Goal: Information Seeking & Learning: Understand process/instructions

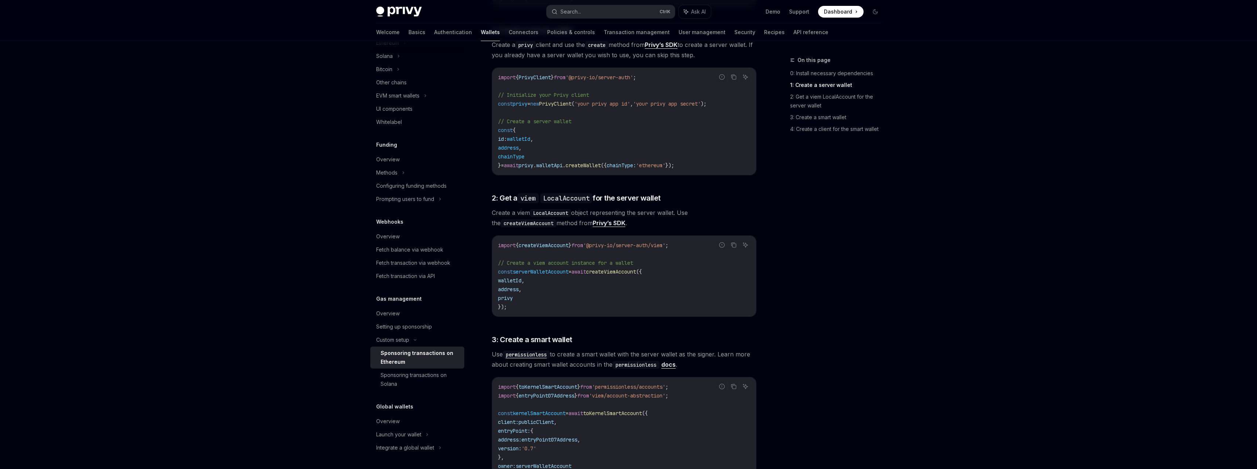
scroll to position [404, 0]
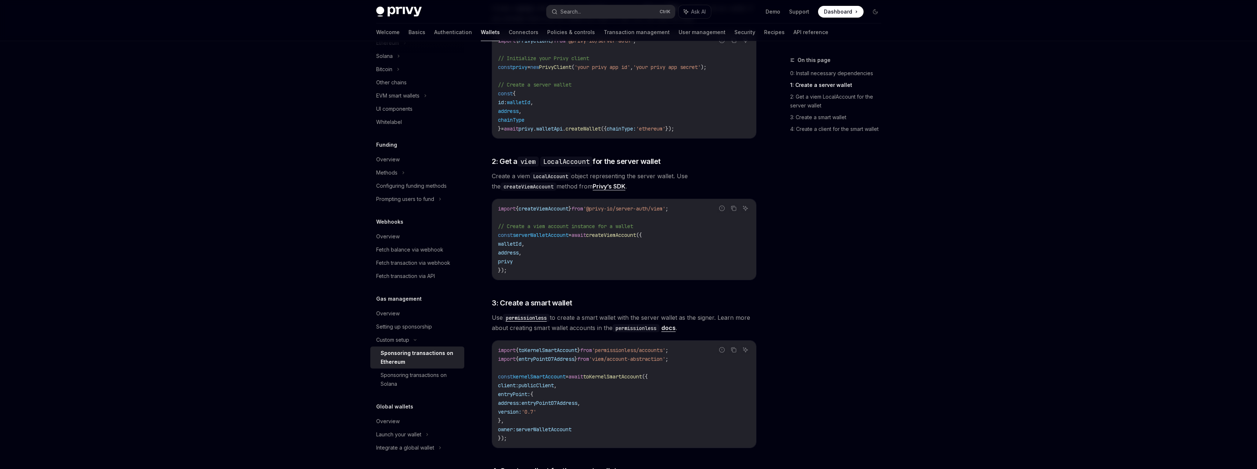
click at [630, 232] on span "createViemAccount" at bounding box center [611, 235] width 50 height 7
click at [557, 205] on span "createViemAccount" at bounding box center [544, 208] width 50 height 7
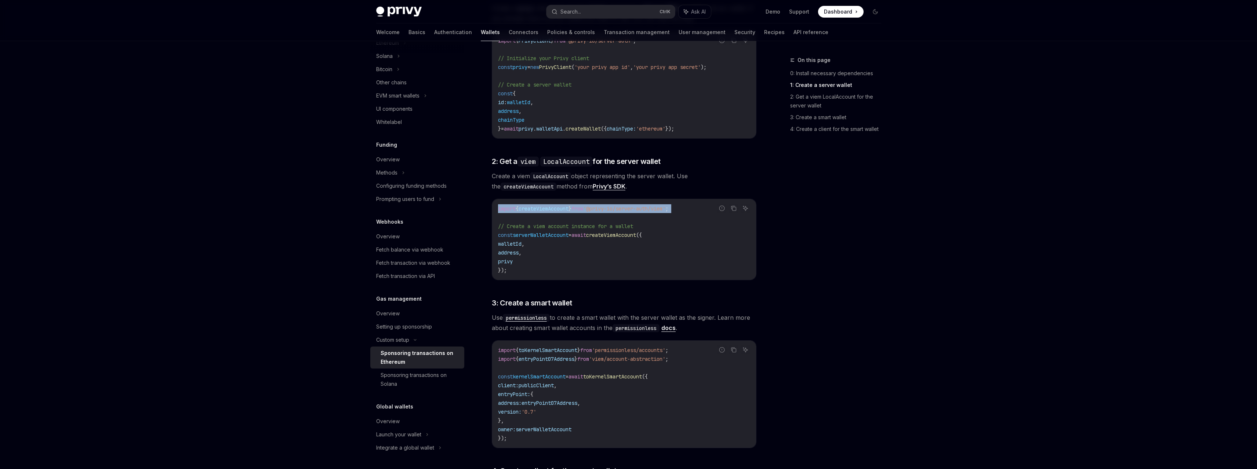
copy code "import { createViemAccount } from '@privy-io/server-auth/viem' ;"
click at [647, 205] on code "import { createViemAccount } from '@privy-io/server-auth/viem' ; // Create a vi…" at bounding box center [624, 239] width 252 height 70
click at [614, 205] on span "'@privy-io/server-auth/viem'" at bounding box center [624, 208] width 82 height 7
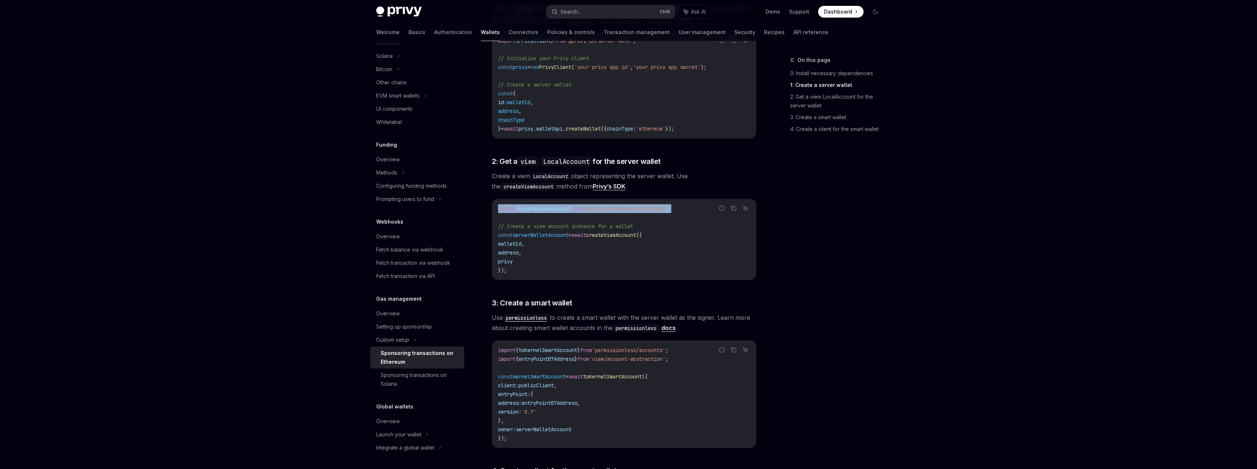
copy code "import { createViemAccount } from '@privy-io/server-auth/viem' ;"
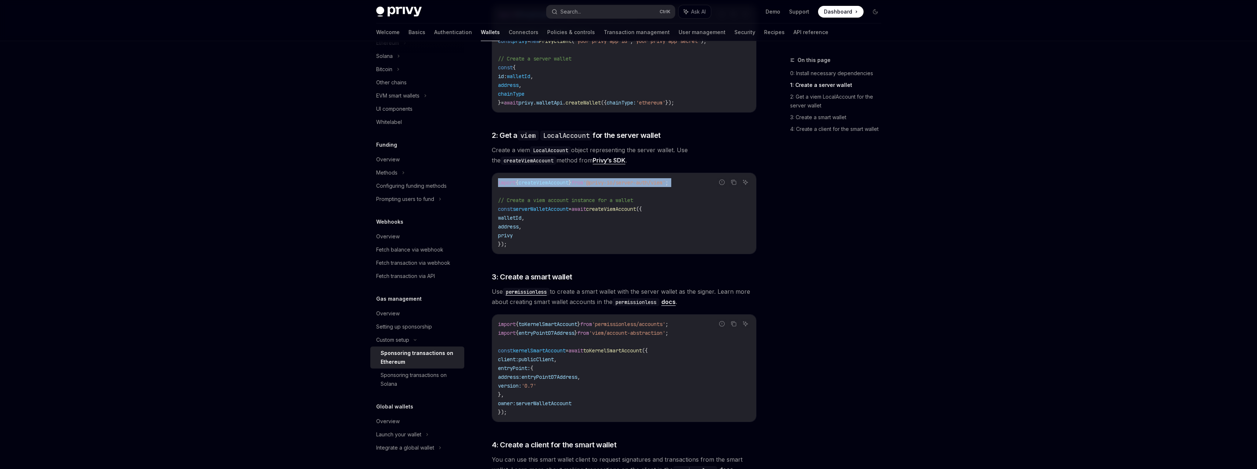
scroll to position [440, 0]
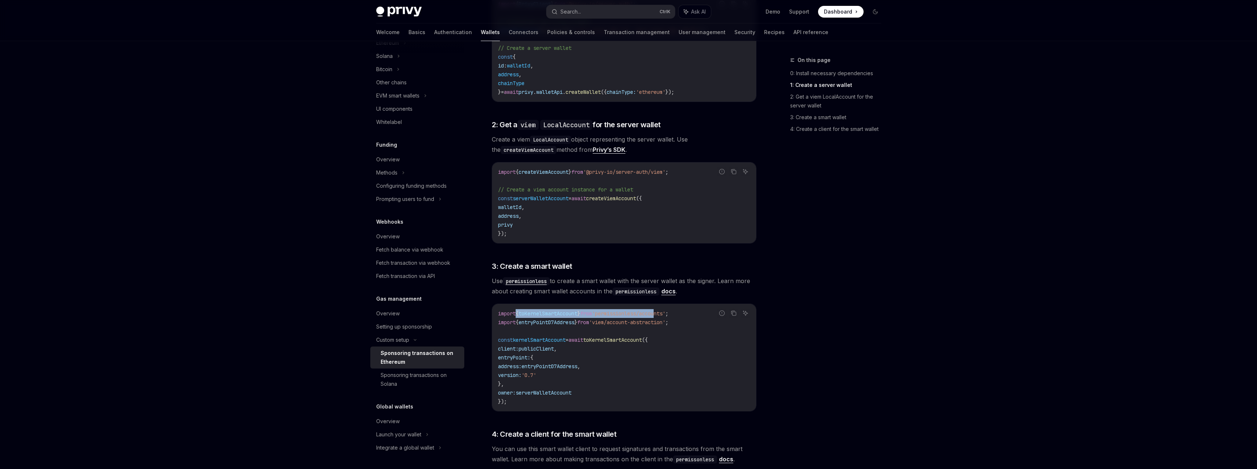
drag, startPoint x: 634, startPoint y: 309, endPoint x: 516, endPoint y: 306, distance: 118.9
click at [516, 309] on code "import { toKernelSmartAccount } from 'permissionless/accounts' ; import { entry…" at bounding box center [624, 357] width 252 height 97
click at [516, 310] on span "import" at bounding box center [507, 313] width 18 height 7
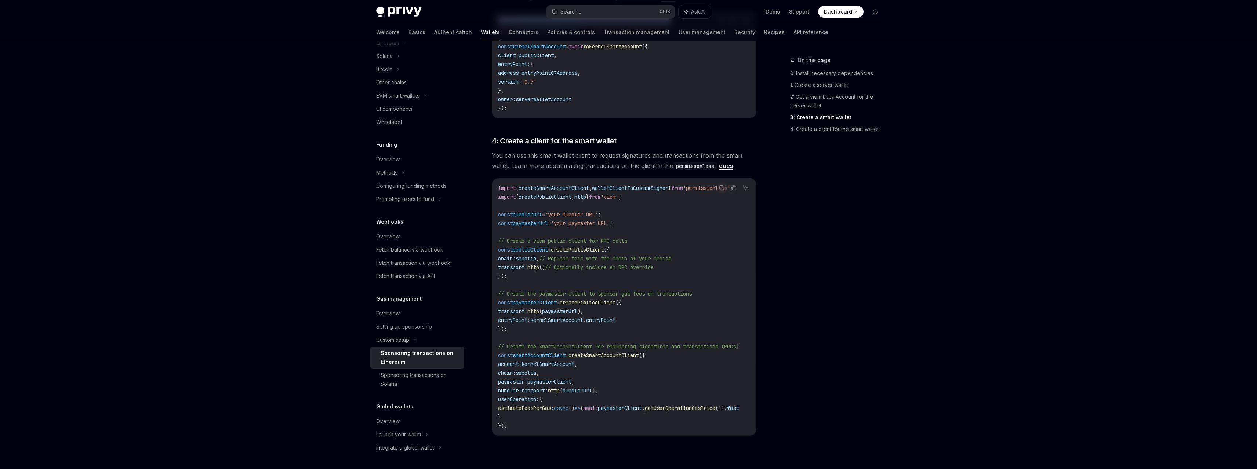
scroll to position [771, 0]
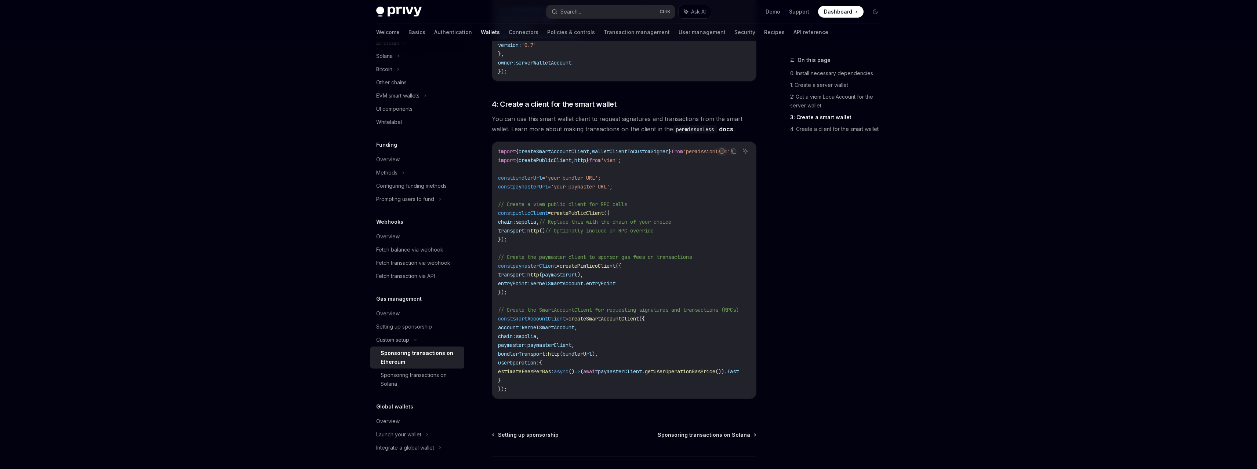
click at [596, 263] on span "createPimlicoClient" at bounding box center [588, 266] width 56 height 7
click at [688, 205] on code "import { createSmartAccountClient , walletClientToCustomSigner } from 'permissi…" at bounding box center [627, 270] width 258 height 247
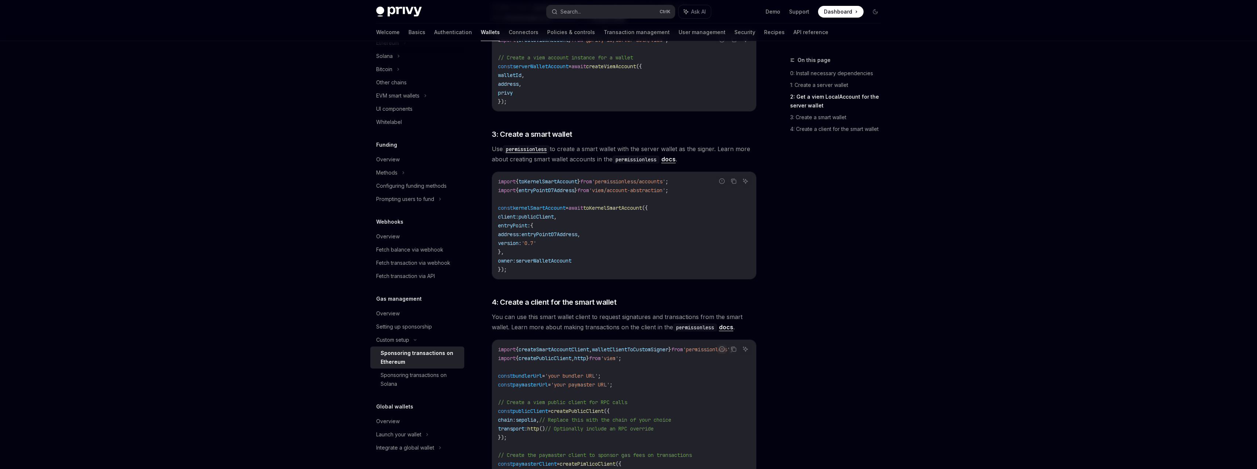
scroll to position [587, 0]
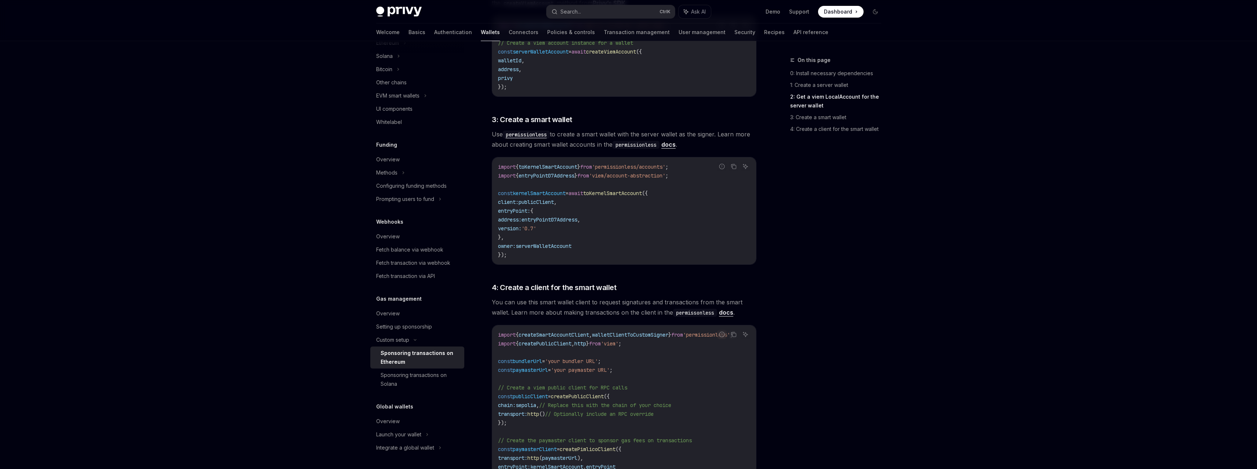
click at [608, 129] on span "Use permissionless to create a smart wallet with the server wallet as the signe…" at bounding box center [624, 139] width 265 height 21
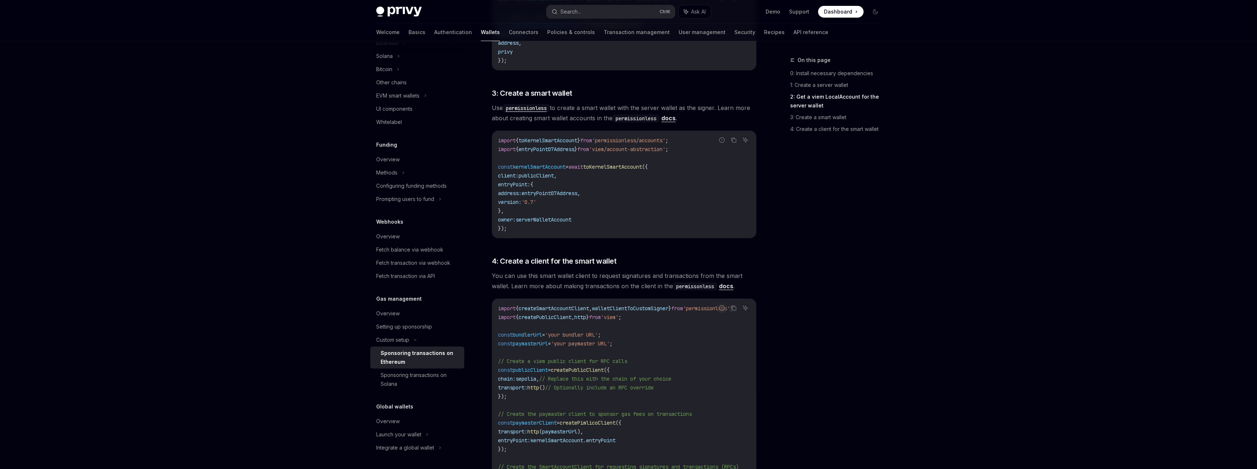
scroll to position [624, 0]
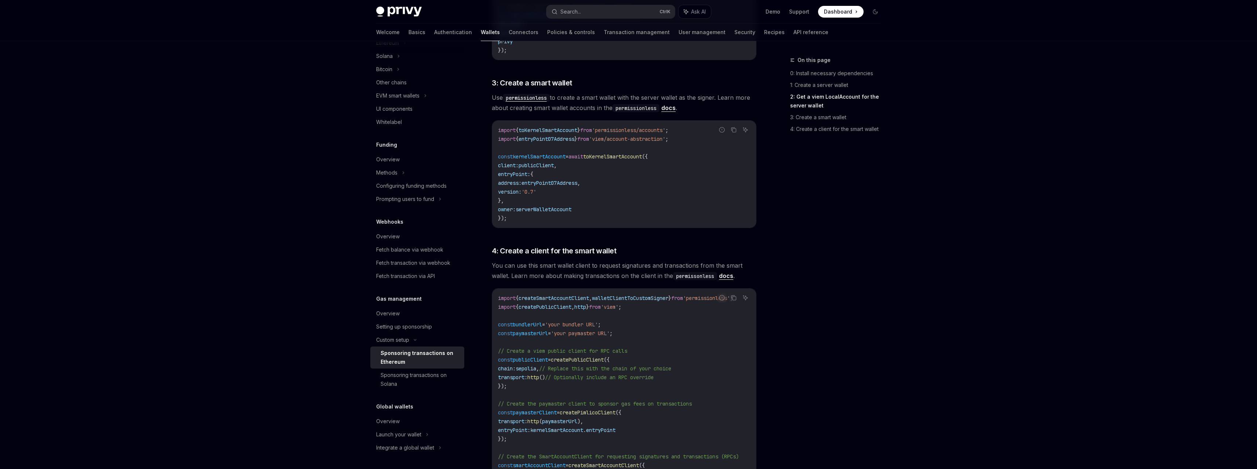
click at [564, 206] on span "serverWalletAccount" at bounding box center [544, 209] width 56 height 7
click at [632, 175] on code "import { toKernelSmartAccount } from 'permissionless/accounts' ; import { entry…" at bounding box center [624, 174] width 252 height 97
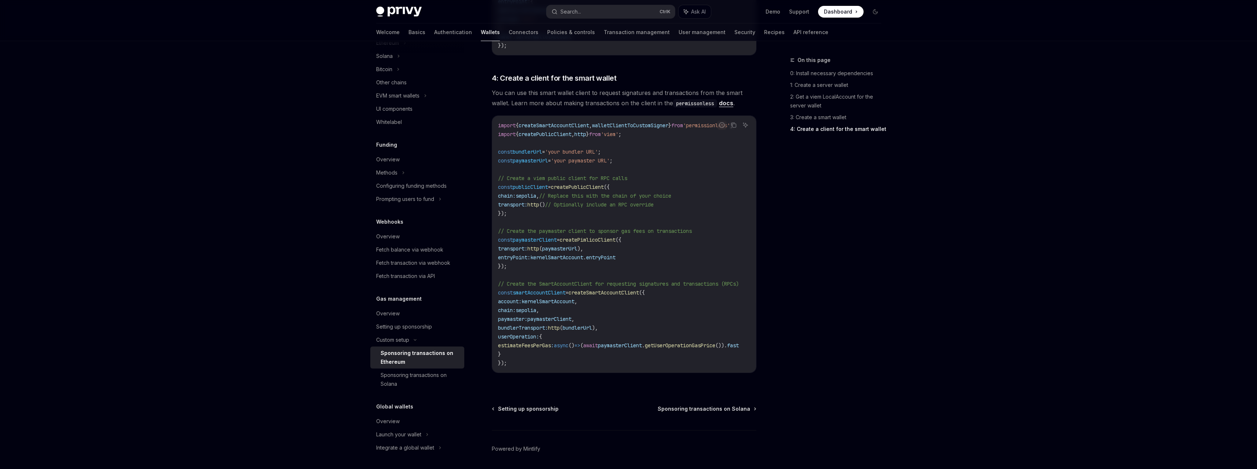
scroll to position [814, 0]
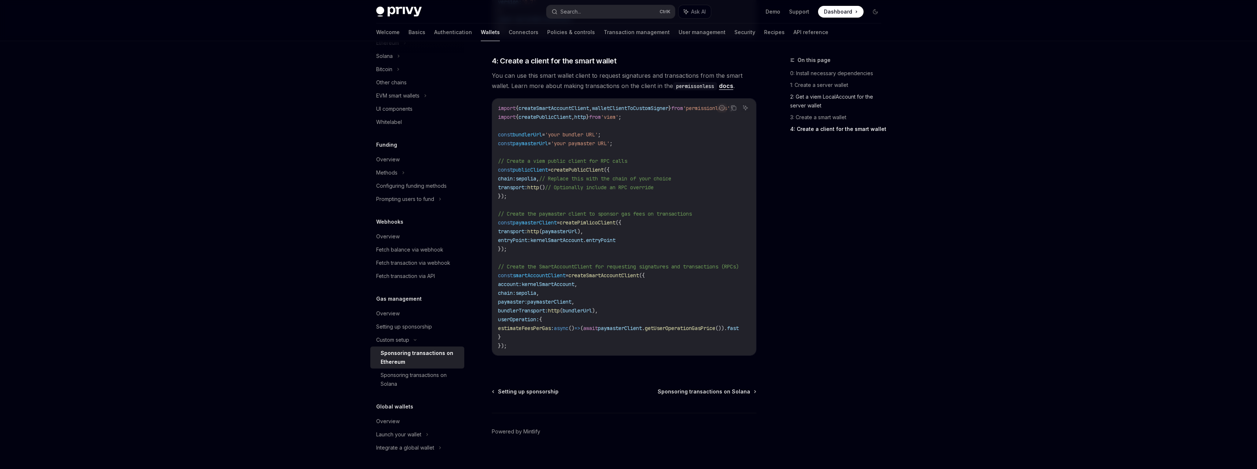
click at [826, 106] on link "2: Get a viem LocalAccount for the server wallet" at bounding box center [838, 101] width 97 height 21
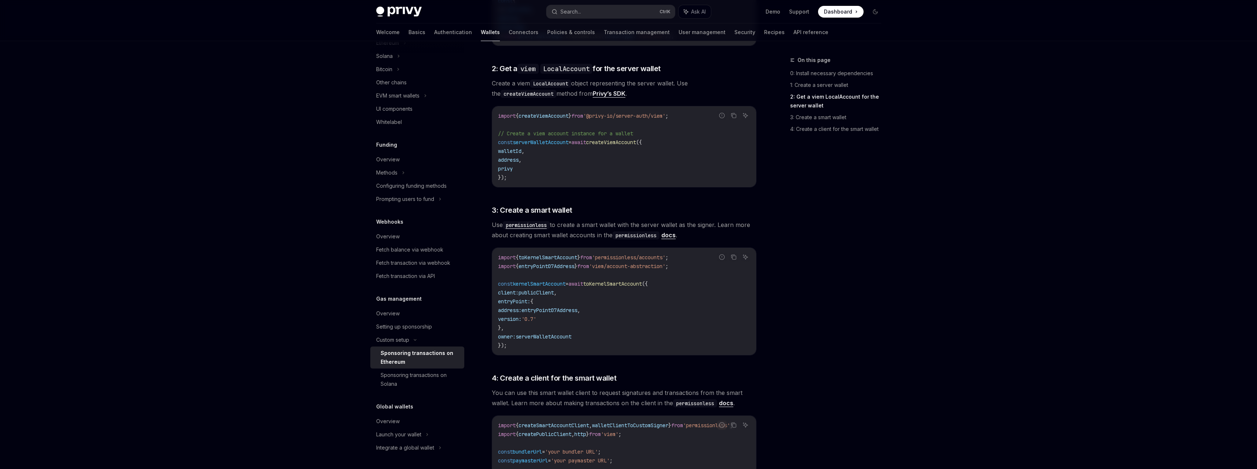
scroll to position [494, 0]
click at [826, 106] on link "2: Get a viem LocalAccount for the server wallet" at bounding box center [838, 101] width 97 height 21
click at [577, 310] on span "entryPoint07Address" at bounding box center [549, 313] width 56 height 7
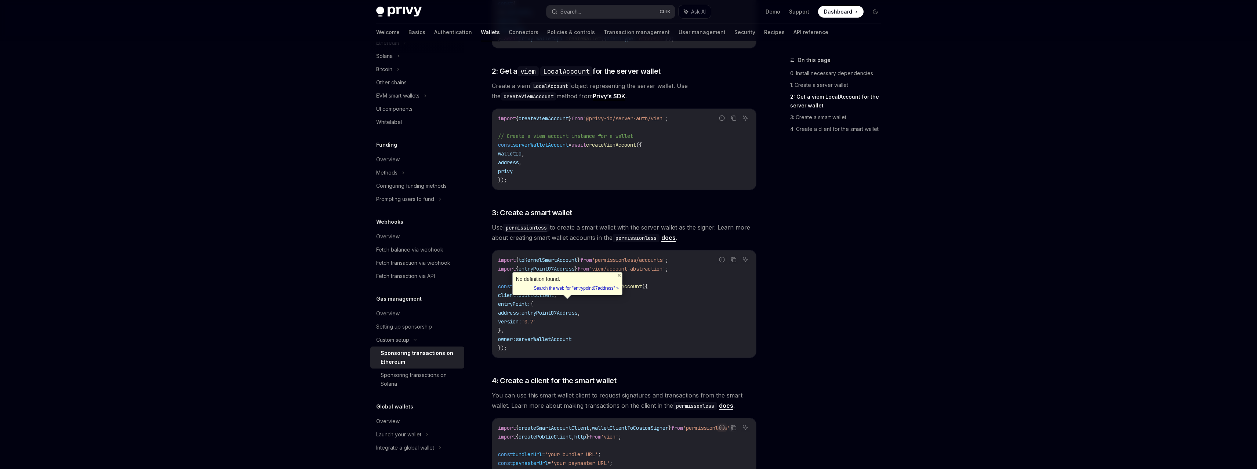
click at [581, 312] on code "import { toKernelSmartAccount } from 'permissionless/accounts' ; import { entry…" at bounding box center [624, 304] width 252 height 97
click at [593, 306] on code "import { toKernelSmartAccount } from 'permissionless/accounts' ; import { entry…" at bounding box center [624, 304] width 252 height 97
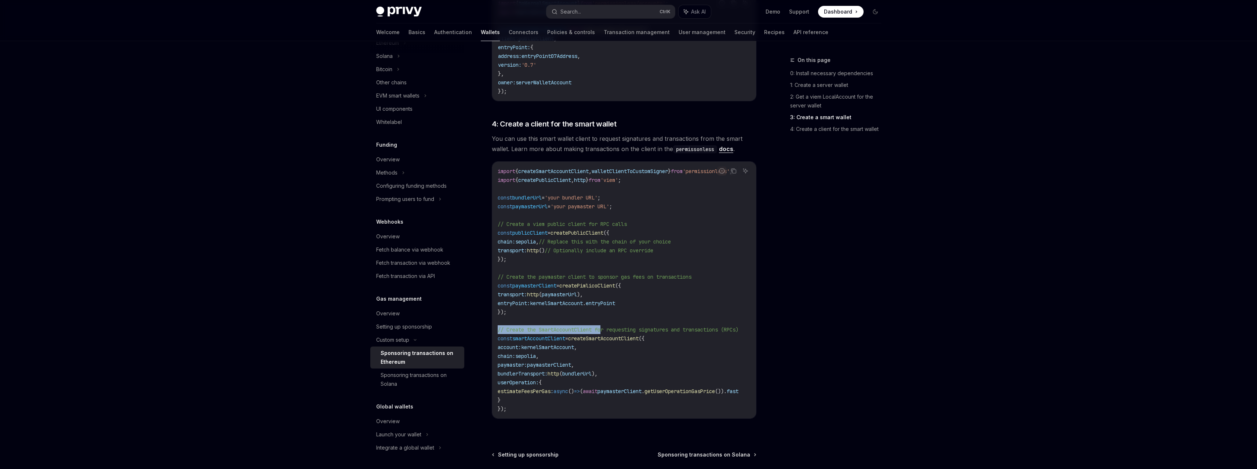
scroll to position [0, 0]
drag, startPoint x: 606, startPoint y: 317, endPoint x: 491, endPoint y: 318, distance: 115.2
click at [549, 327] on span "// Create the SmartAccountClient for requesting signatures and transactions (RP…" at bounding box center [618, 330] width 241 height 7
click at [536, 353] on span "sepolia" at bounding box center [526, 356] width 21 height 7
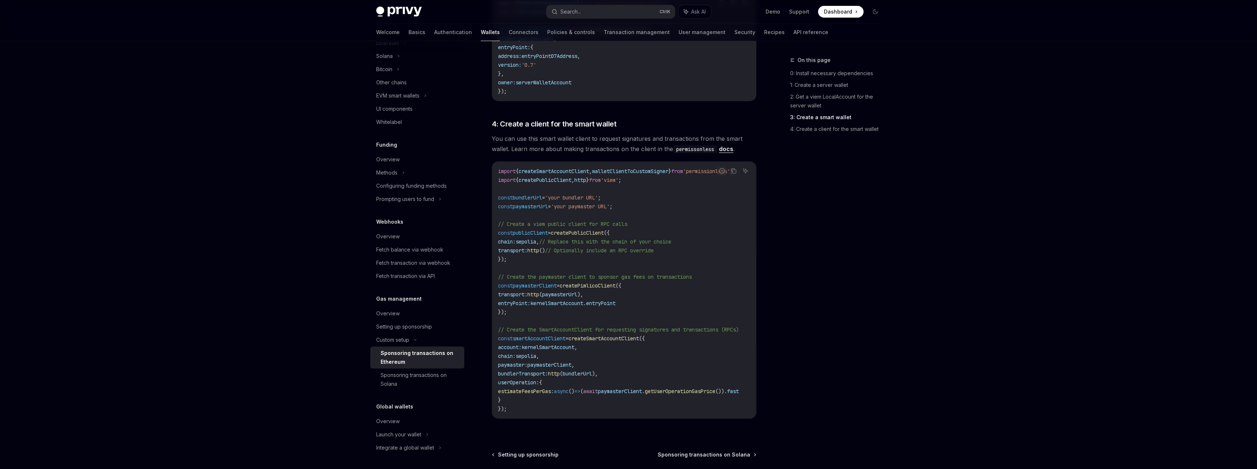
click at [536, 353] on span "sepolia" at bounding box center [526, 356] width 21 height 7
click at [571, 362] on span "paymasterClient" at bounding box center [549, 365] width 44 height 7
drag, startPoint x: 657, startPoint y: 254, endPoint x: 661, endPoint y: 241, distance: 13.5
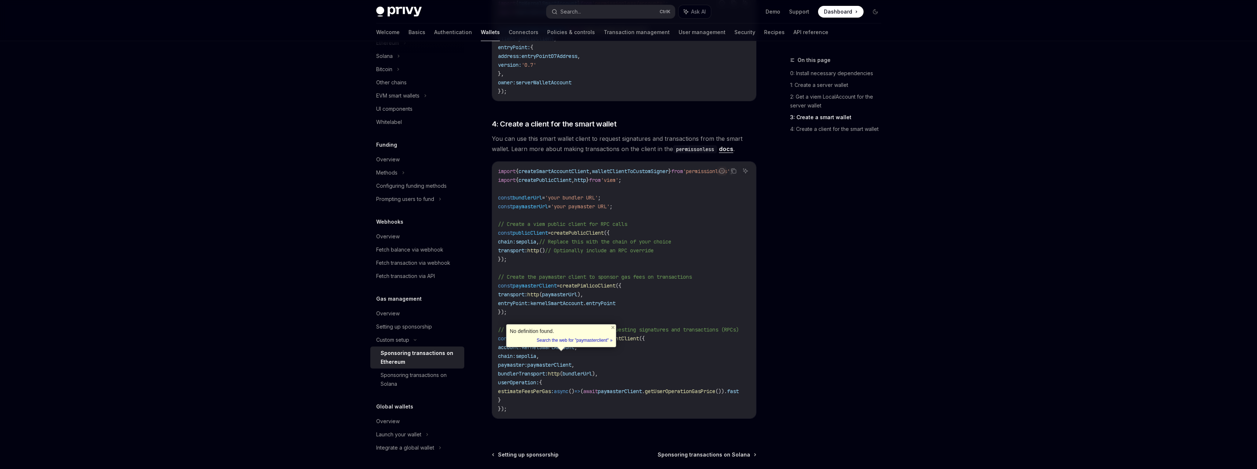
click at [658, 250] on code "import { createSmartAccountClient , walletClientToCustomSigner } from 'permissi…" at bounding box center [627, 290] width 258 height 247
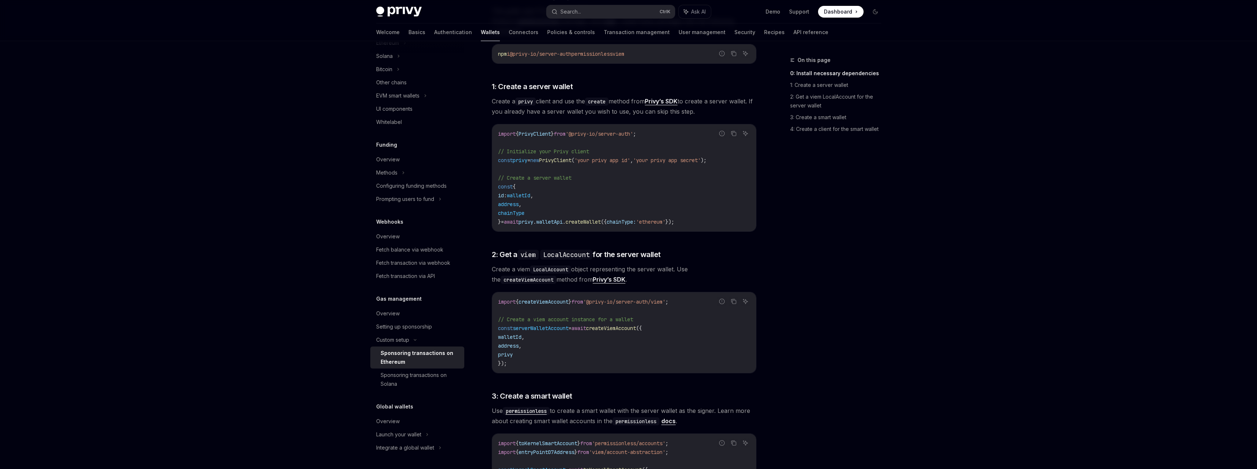
scroll to position [347, 0]
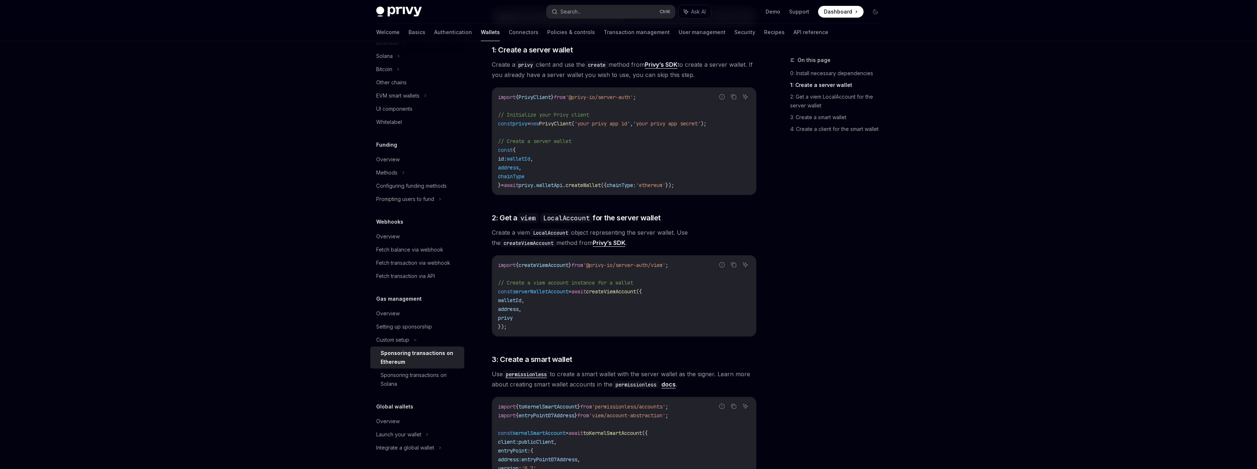
click at [665, 262] on span "'@privy-io/server-auth/viem'" at bounding box center [624, 265] width 82 height 7
copy code "import { createViemAccount } from '@privy-io/server-auth/viem' ;"
click at [564, 320] on code "import { createViemAccount } from '@privy-io/server-auth/viem' ; // Create a vi…" at bounding box center [624, 296] width 252 height 70
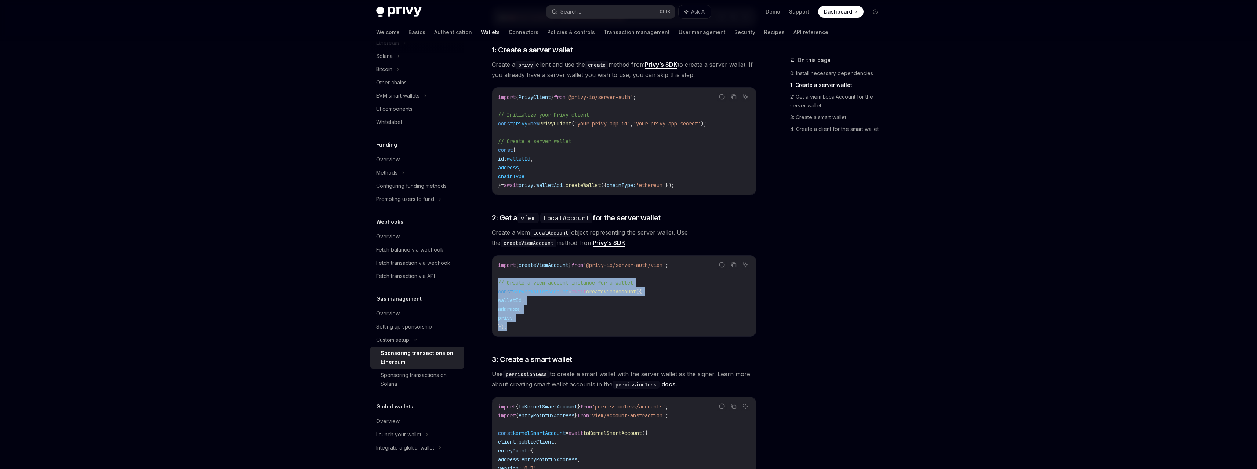
drag, startPoint x: 519, startPoint y: 316, endPoint x: 496, endPoint y: 276, distance: 45.6
click at [496, 276] on div "import { createViemAccount } from '@privy-io/server-auth/viem' ; // Create a vi…" at bounding box center [624, 296] width 264 height 81
copy code "// Create a viem account instance for a wallet const serverWalletAccount = awai…"
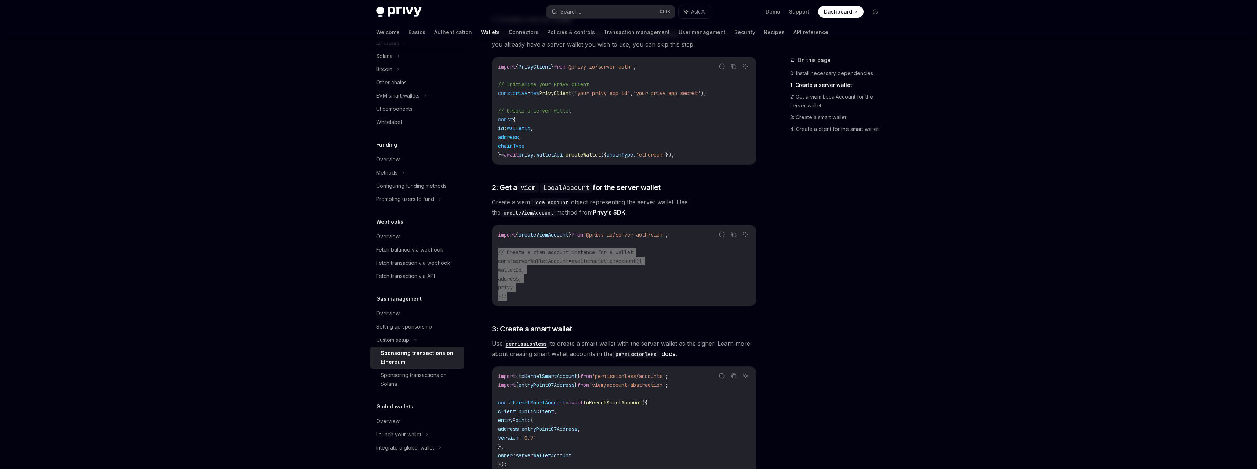
scroll to position [337, 0]
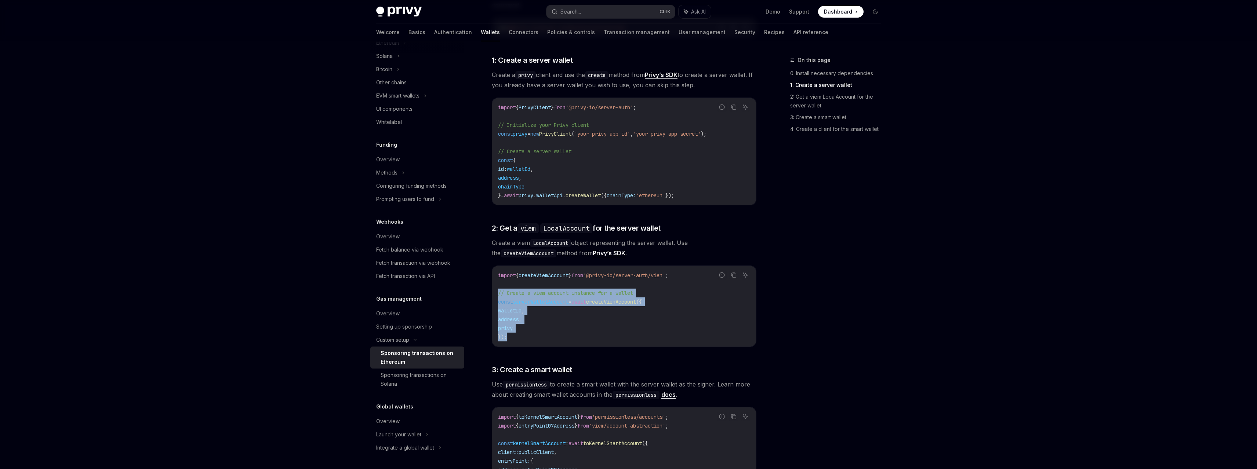
click at [539, 321] on code "import { createViemAccount } from '@privy-io/server-auth/viem' ; // Create a vi…" at bounding box center [624, 306] width 252 height 70
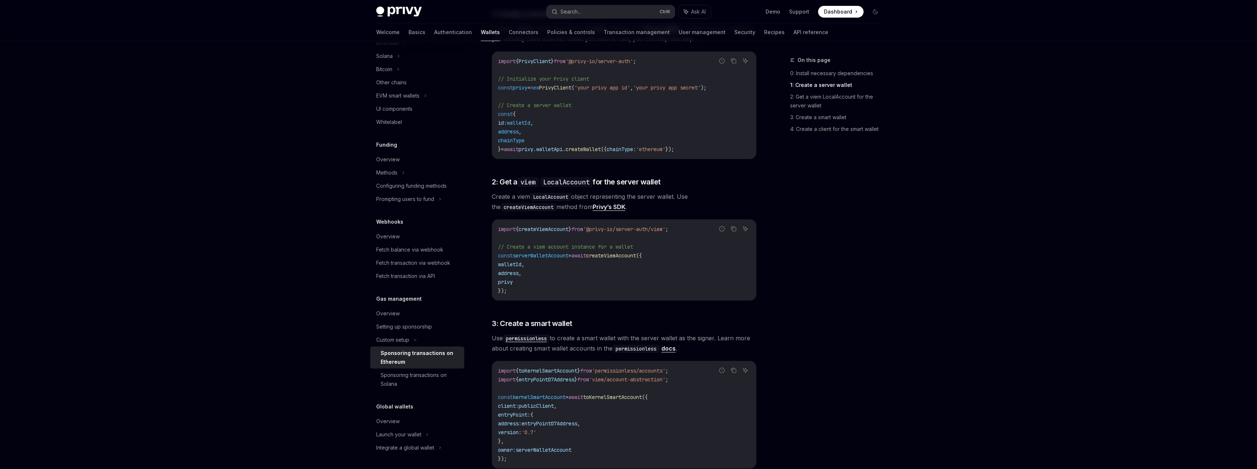
scroll to position [484, 0]
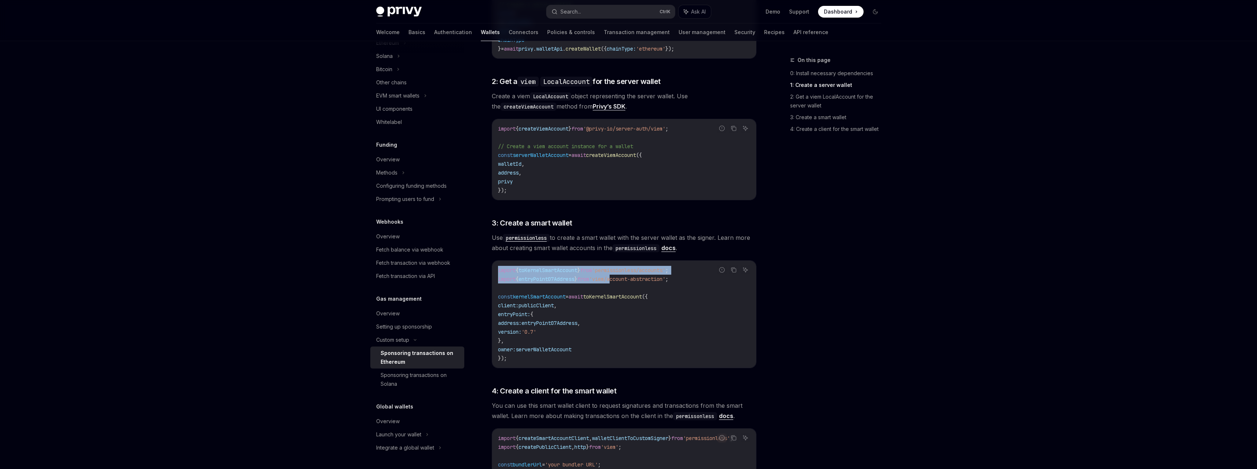
drag, startPoint x: 702, startPoint y: 269, endPoint x: 660, endPoint y: 270, distance: 41.5
click at [625, 267] on div "Report incorrect code Copy Ask AI import { toKernelSmartAccount } from 'permiss…" at bounding box center [624, 315] width 265 height 108
click at [665, 276] on span "'viem/account-abstraction'" at bounding box center [627, 279] width 76 height 7
drag, startPoint x: 687, startPoint y: 270, endPoint x: 488, endPoint y: 263, distance: 198.7
click at [488, 263] on div "Custom setup Sponsoring transactions on Ethereum OpenAI Open in ChatGPT OpenAI …" at bounding box center [555, 189] width 405 height 1235
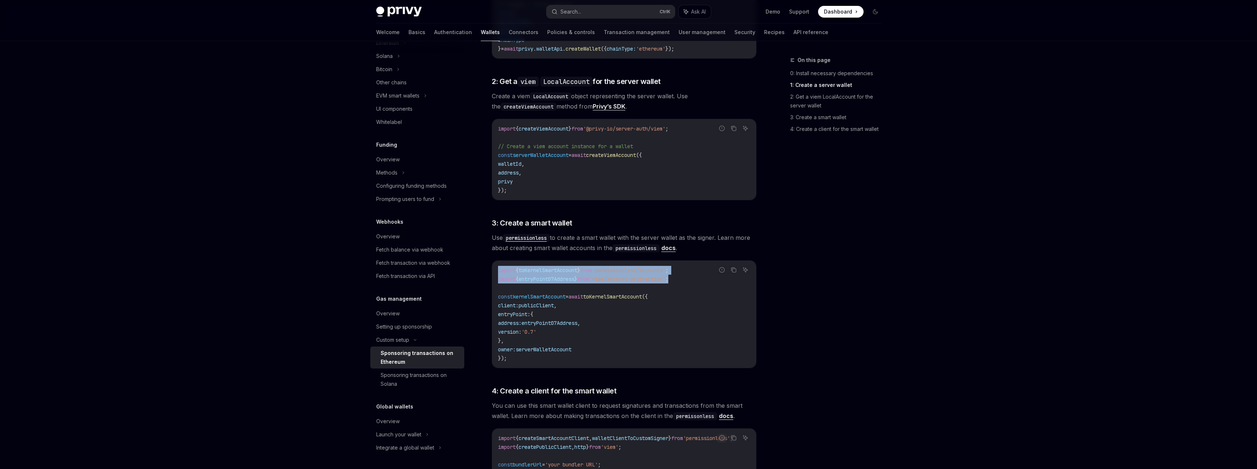
copy code "import { toKernelSmartAccount } from 'permissionless/accounts' ; import { entry…"
click at [513, 345] on code "import { toKernelSmartAccount } from 'permissionless/accounts' ; import { entry…" at bounding box center [624, 314] width 252 height 97
drag, startPoint x: 501, startPoint y: 322, endPoint x: 499, endPoint y: 294, distance: 27.5
click at [501, 329] on span "version:" at bounding box center [509, 332] width 23 height 7
drag, startPoint x: 528, startPoint y: 299, endPoint x: 616, endPoint y: 294, distance: 88.5
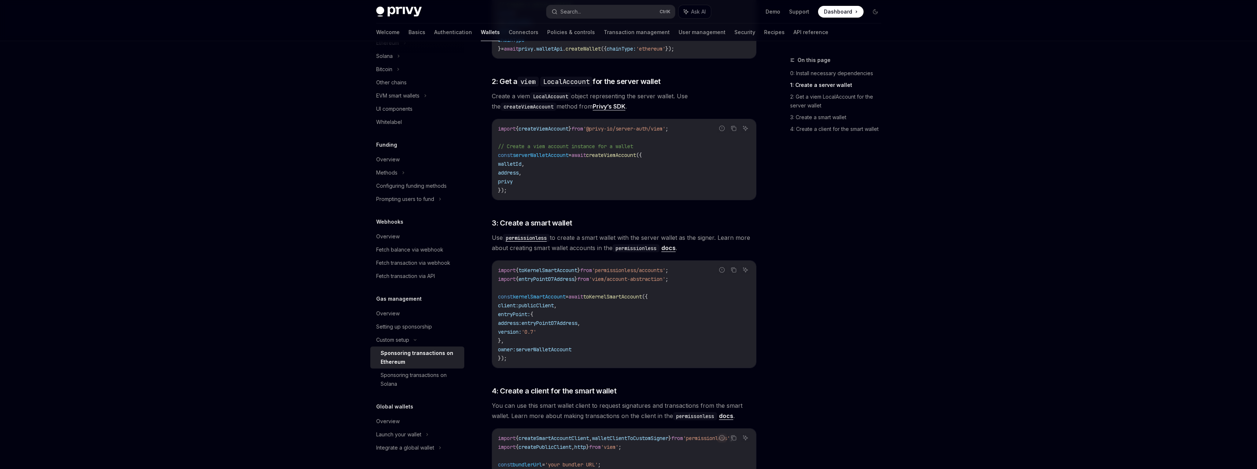
click at [533, 302] on code "import { toKernelSmartAccount } from 'permissionless/accounts' ; import { entry…" at bounding box center [624, 314] width 252 height 97
click at [642, 294] on span "toKernelSmartAccount" at bounding box center [612, 297] width 59 height 7
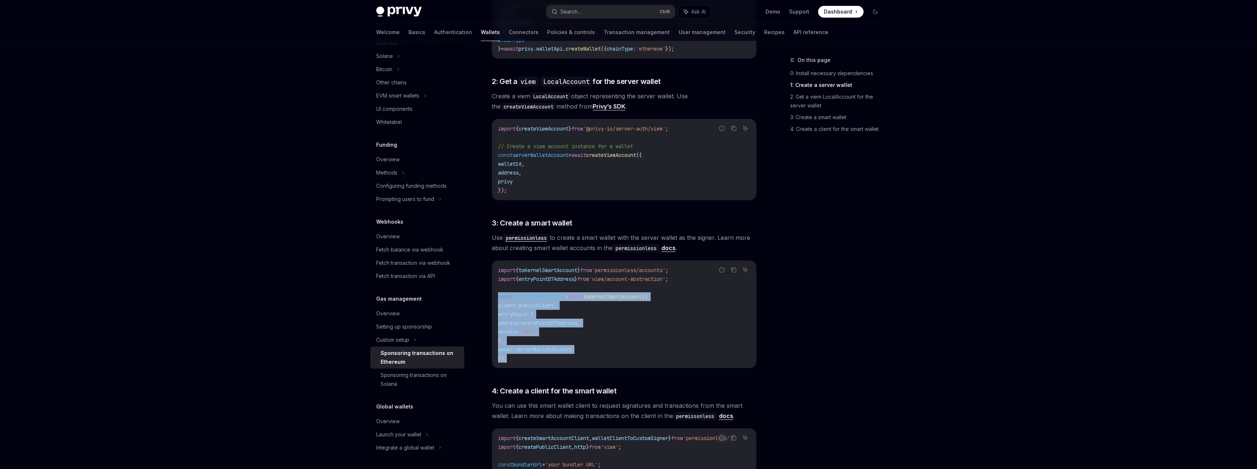
drag, startPoint x: 498, startPoint y: 285, endPoint x: 573, endPoint y: 346, distance: 96.0
click at [573, 346] on code "import { toKernelSmartAccount } from 'permissionless/accounts' ; import { entry…" at bounding box center [624, 314] width 252 height 97
copy code "const kernelSmartAccount = await toKernelSmartAccount ({ client: publicClient ,…"
click at [560, 300] on code "import { toKernelSmartAccount } from 'permissionless/accounts' ; import { entry…" at bounding box center [624, 314] width 252 height 97
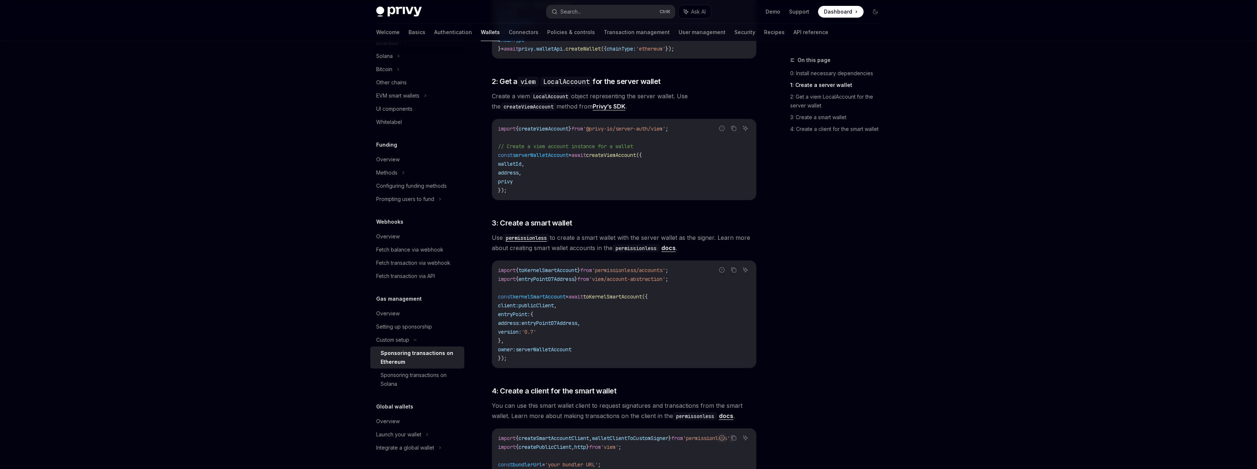
click at [554, 302] on span "publicClient" at bounding box center [536, 305] width 35 height 7
click at [557, 305] on code "import { toKernelSmartAccount } from 'permissionless/accounts' ; import { entry…" at bounding box center [624, 314] width 252 height 97
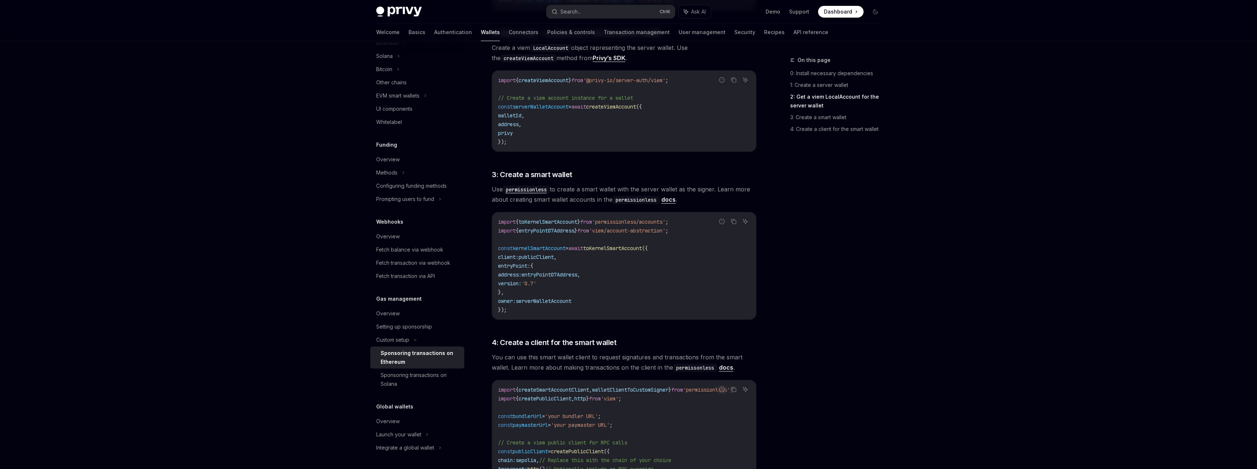
scroll to position [520, 0]
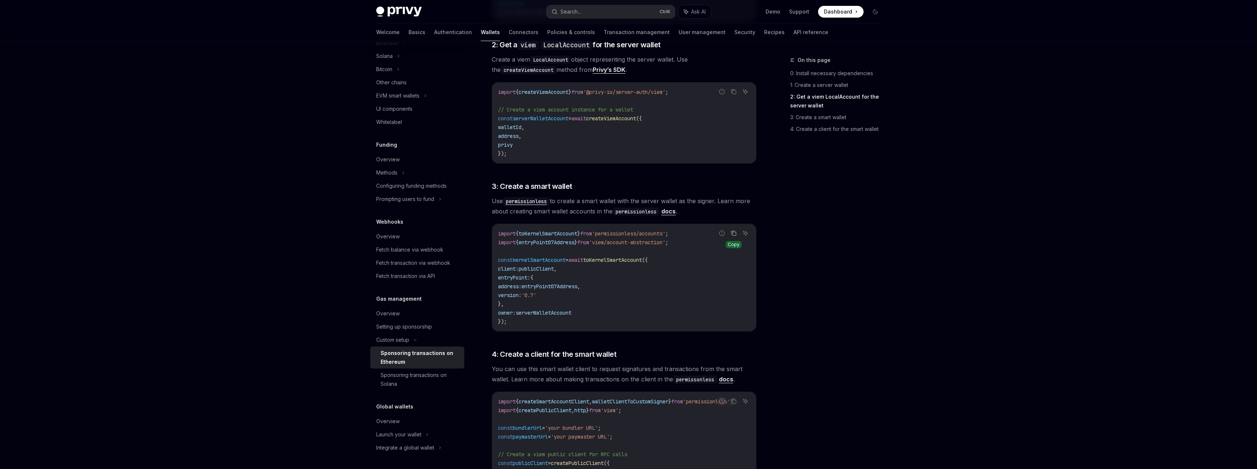
click at [734, 229] on button "Copy the contents from the code block" at bounding box center [734, 234] width 10 height 10
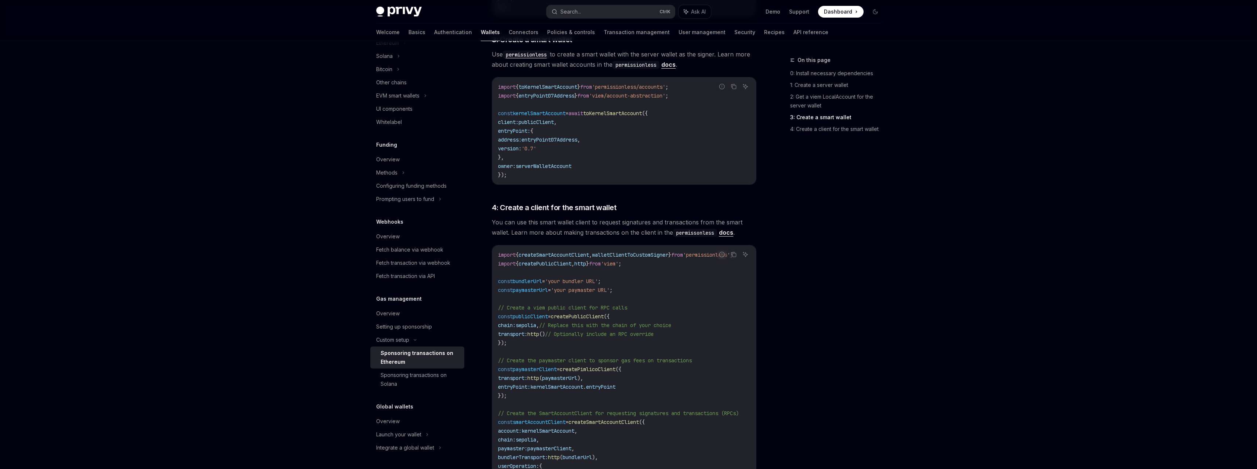
scroll to position [704, 0]
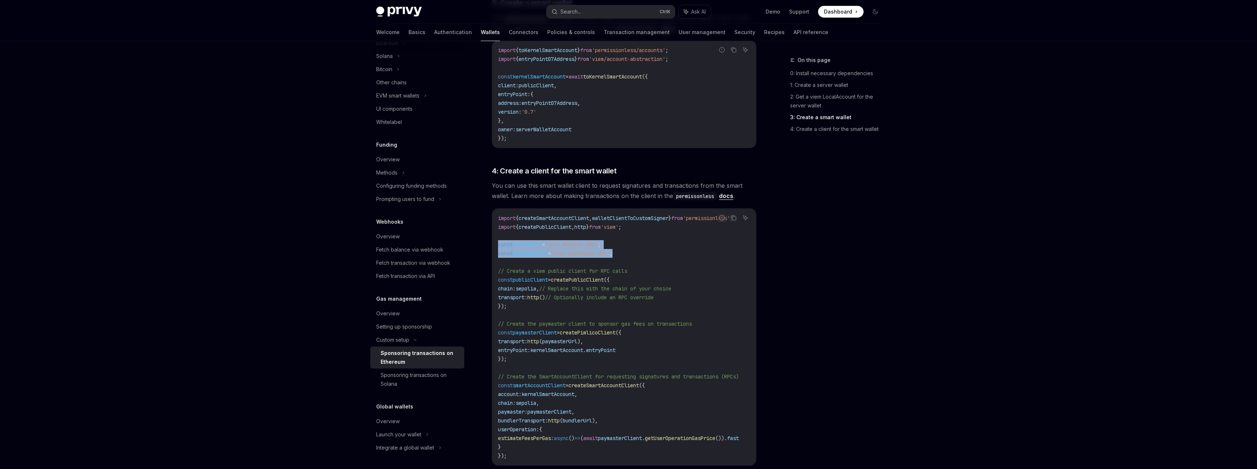
drag, startPoint x: 634, startPoint y: 244, endPoint x: 499, endPoint y: 236, distance: 135.3
click at [499, 236] on code "import { createSmartAccountClient , walletClientToCustomSigner } from 'permissi…" at bounding box center [627, 337] width 258 height 247
click at [536, 268] on span "// Create a viem public client for RPC calls" at bounding box center [562, 271] width 129 height 7
drag, startPoint x: 646, startPoint y: 245, endPoint x: 497, endPoint y: 236, distance: 149.3
click at [497, 236] on div "import { createSmartAccountClient , walletClientToCustomSigner } from 'permissi…" at bounding box center [624, 337] width 264 height 257
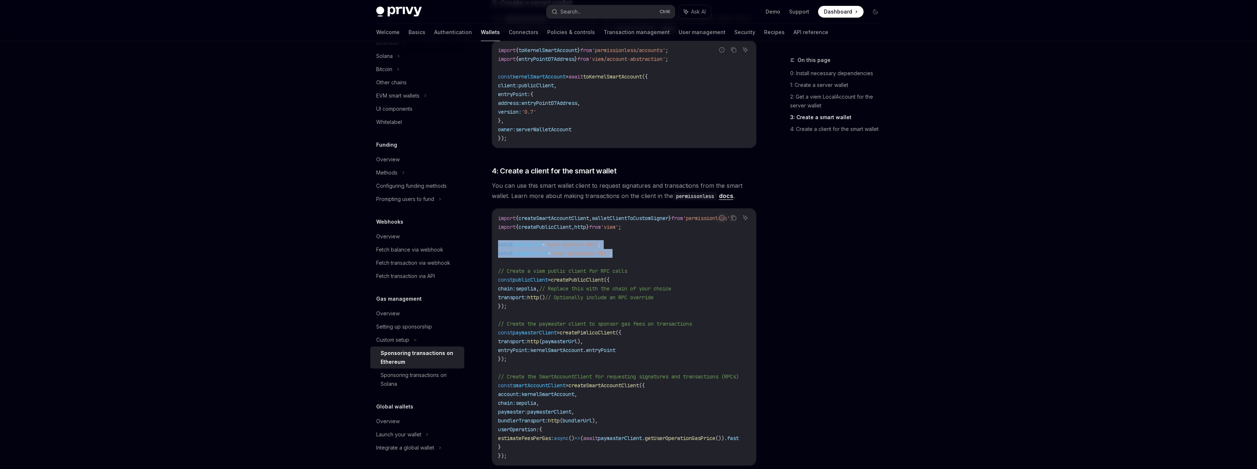
click at [497, 236] on div "import { createSmartAccountClient , walletClientToCustomSigner } from 'permissi…" at bounding box center [624, 337] width 264 height 257
drag, startPoint x: 600, startPoint y: 255, endPoint x: 613, endPoint y: 247, distance: 15.1
click at [600, 255] on code "import { createSmartAccountClient , walletClientToCustomSigner } from 'permissi…" at bounding box center [627, 337] width 258 height 247
click at [607, 250] on span "'your paymaster URL'" at bounding box center [580, 253] width 59 height 7
click at [498, 241] on span "const" at bounding box center [505, 244] width 15 height 7
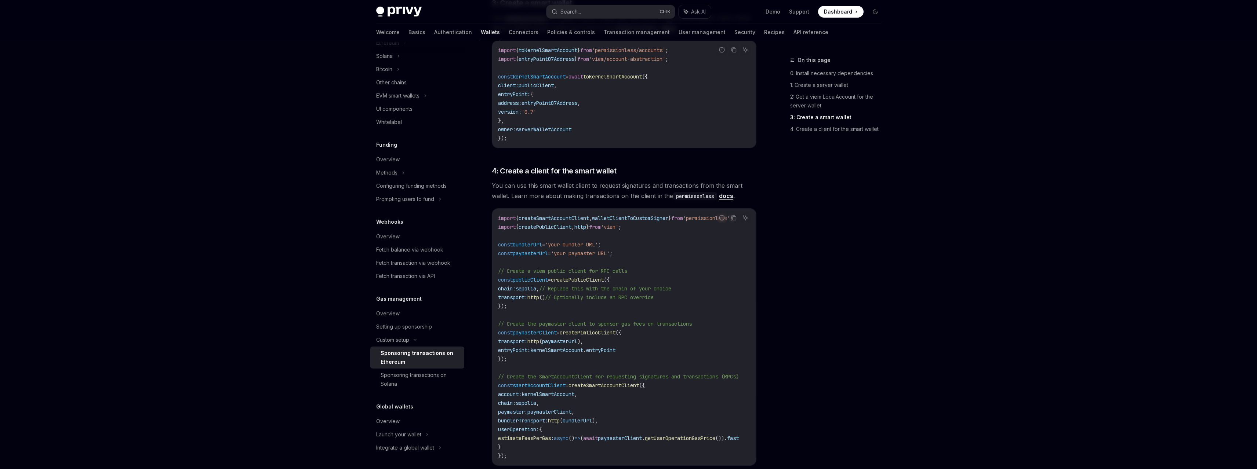
click at [596, 250] on span "'your paymaster URL'" at bounding box center [580, 253] width 59 height 7
copy code "const paymasterUrl = 'your paymaster URL' ;"
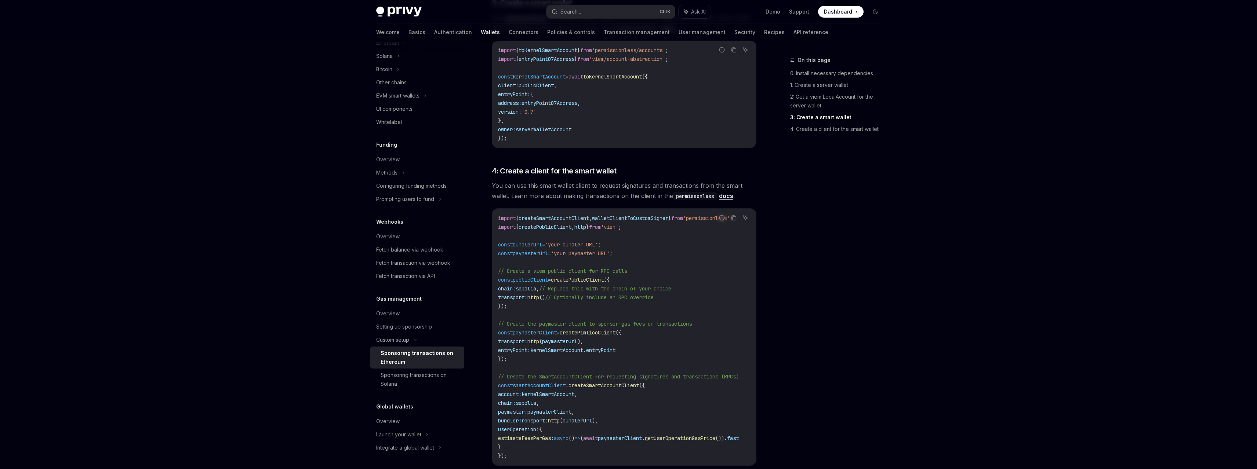
click at [545, 241] on span "=" at bounding box center [543, 244] width 3 height 7
copy code "const bundlerUrl = 'your bundler URL' ;"
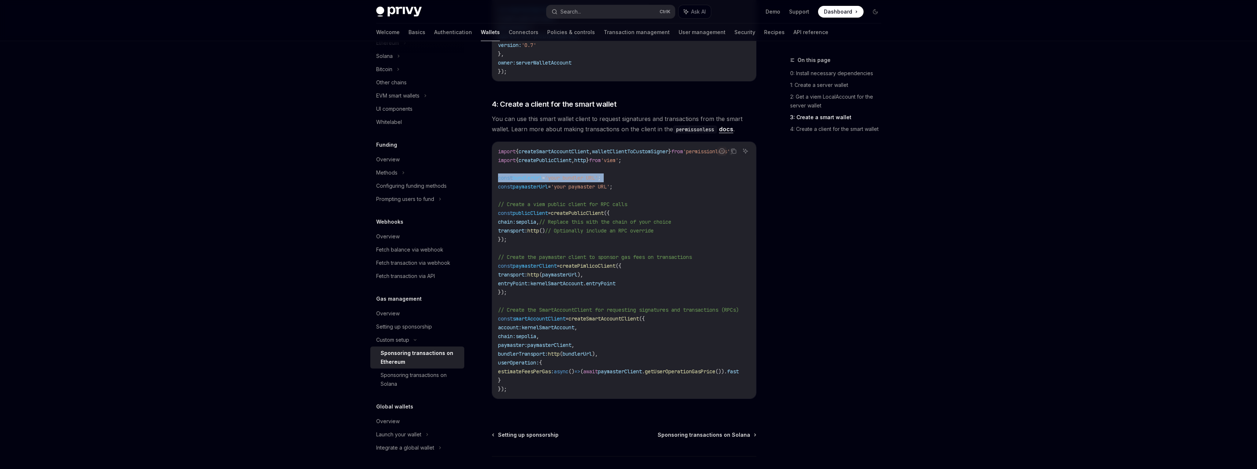
scroll to position [777, 0]
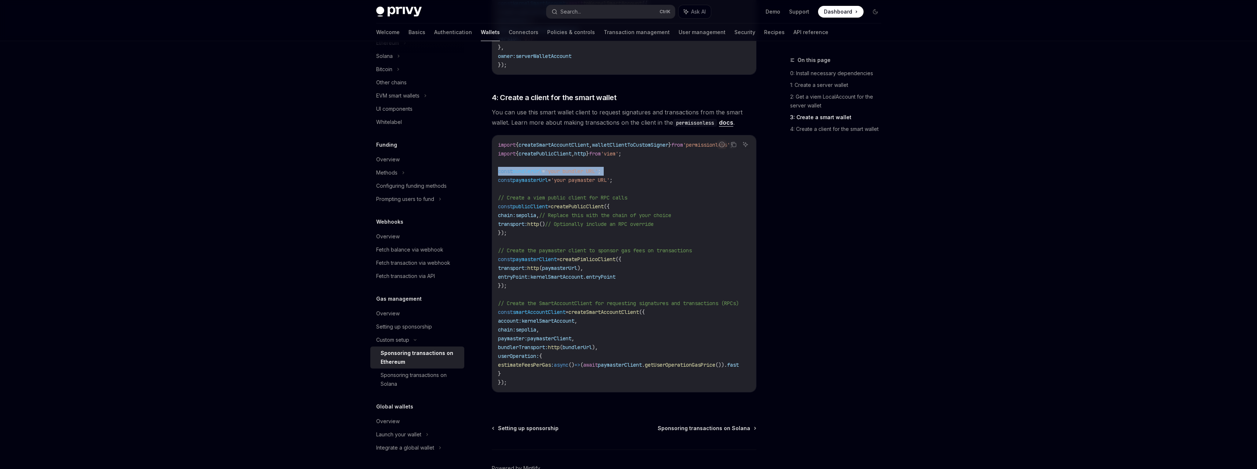
click at [511, 274] on code "import { createSmartAccountClient , walletClientToCustomSigner } from 'permissi…" at bounding box center [627, 264] width 258 height 247
drag, startPoint x: 505, startPoint y: 268, endPoint x: 504, endPoint y: 263, distance: 4.5
click at [504, 274] on span "entryPoint:" at bounding box center [514, 277] width 32 height 7
click at [646, 221] on span "// Optionally include an RPC override" at bounding box center [599, 224] width 109 height 7
click at [647, 221] on span "// Optionally include an RPC override" at bounding box center [599, 224] width 109 height 7
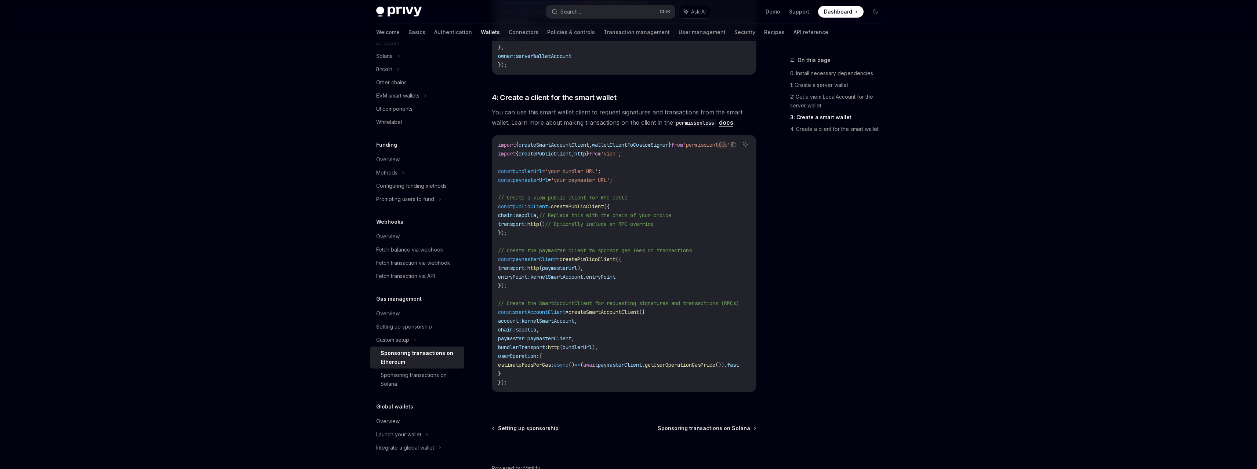
click at [621, 221] on span "// Optionally include an RPC override" at bounding box center [599, 224] width 109 height 7
click at [518, 253] on code "import { createSmartAccountClient , walletClientToCustomSigner } from 'permissi…" at bounding box center [627, 264] width 258 height 247
click at [498, 256] on span "const" at bounding box center [505, 259] width 15 height 7
click at [528, 254] on code "import { createSmartAccountClient , walletClientToCustomSigner } from 'permissi…" at bounding box center [627, 264] width 258 height 247
drag, startPoint x: 495, startPoint y: 251, endPoint x: 498, endPoint y: 243, distance: 8.7
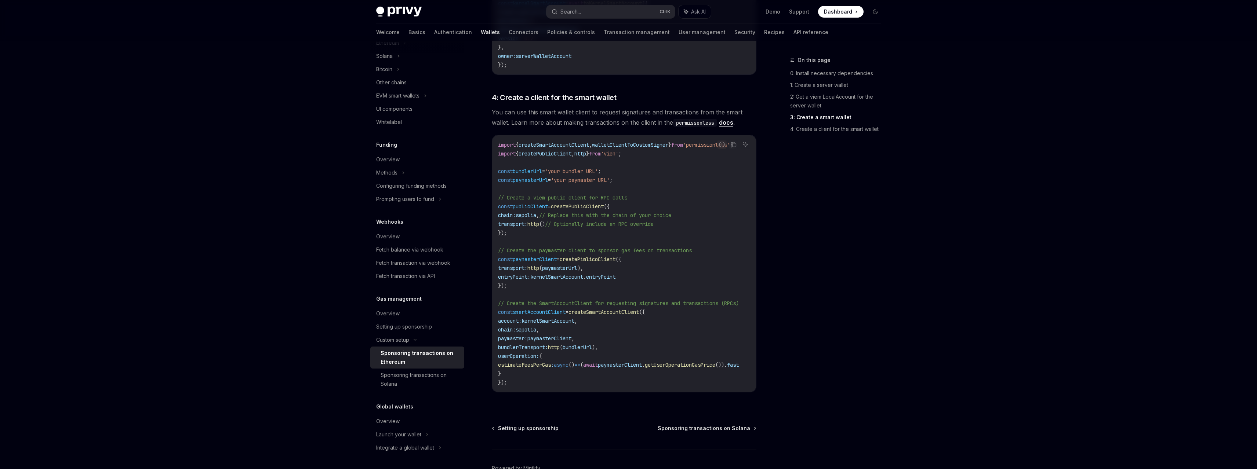
click at [495, 250] on div "import { createSmartAccountClient , walletClientToCustomSigner } from 'permissi…" at bounding box center [624, 263] width 264 height 257
click at [498, 247] on span "// Create the paymaster client to sponsor gas fees on transactions" at bounding box center [595, 250] width 194 height 7
click at [542, 265] on span "(" at bounding box center [540, 268] width 3 height 7
click at [554, 265] on span "paymasterUrl" at bounding box center [559, 268] width 35 height 7
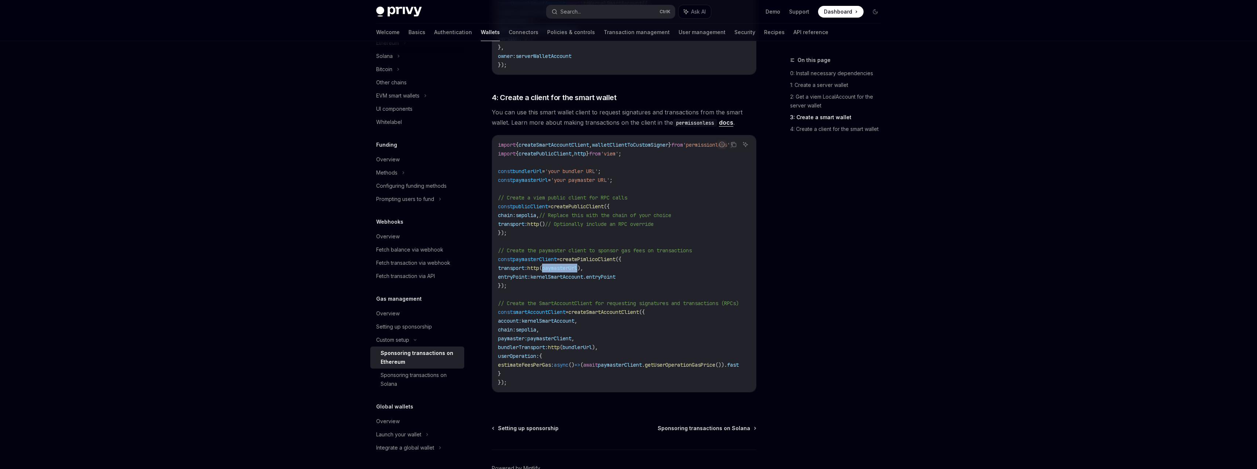
click at [553, 265] on span "transport: http ( paymasterUrl )," at bounding box center [540, 268] width 85 height 7
click at [542, 265] on span "(" at bounding box center [540, 268] width 3 height 7
click at [516, 278] on code "import { createSmartAccountClient , walletClientToCustomSigner } from 'permissi…" at bounding box center [627, 264] width 258 height 247
click at [516, 277] on code "import { createSmartAccountClient , walletClientToCustomSigner } from 'permissi…" at bounding box center [627, 264] width 258 height 247
drag, startPoint x: 509, startPoint y: 276, endPoint x: 493, endPoint y: 275, distance: 16.5
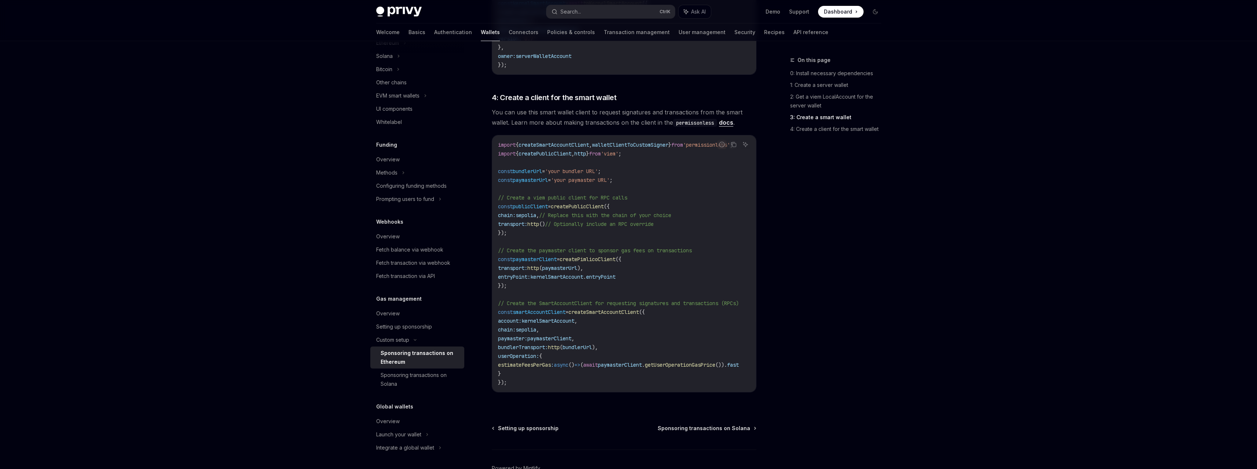
click at [509, 276] on code "import { createSmartAccountClient , walletClientToCustomSigner } from 'permissi…" at bounding box center [627, 264] width 258 height 247
click at [504, 283] on span "});" at bounding box center [502, 286] width 9 height 7
copy code "const paymasterClient = createPimlicoClient ({ transport: http ( paymasterUrl )…"
click at [615, 274] on span "entryPoint" at bounding box center [600, 277] width 29 height 7
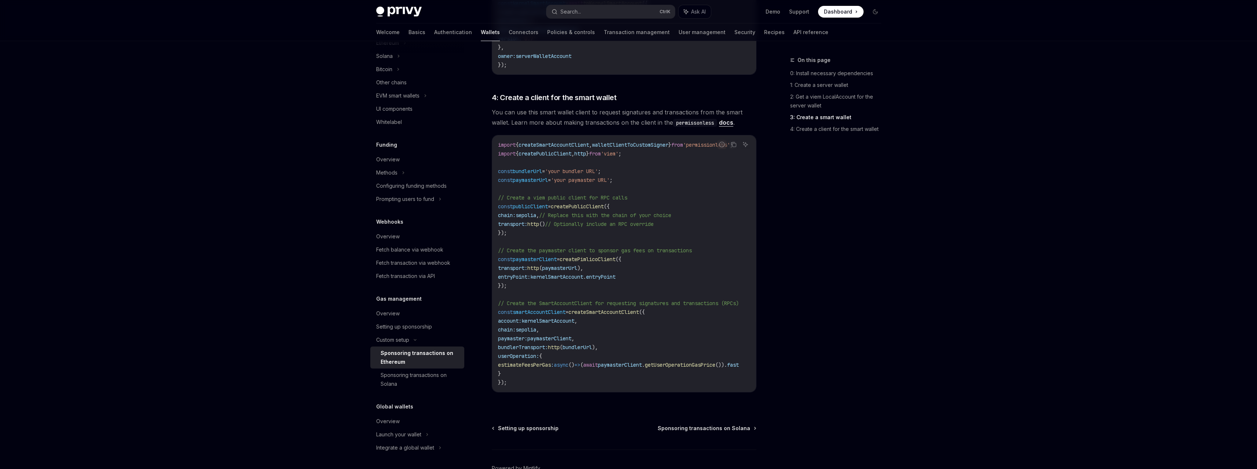
click at [614, 256] on span "createPimlicoClient" at bounding box center [588, 259] width 56 height 7
click at [589, 150] on span "}" at bounding box center [587, 153] width 3 height 7
click at [624, 142] on span "walletClientToCustomSigner" at bounding box center [630, 145] width 76 height 7
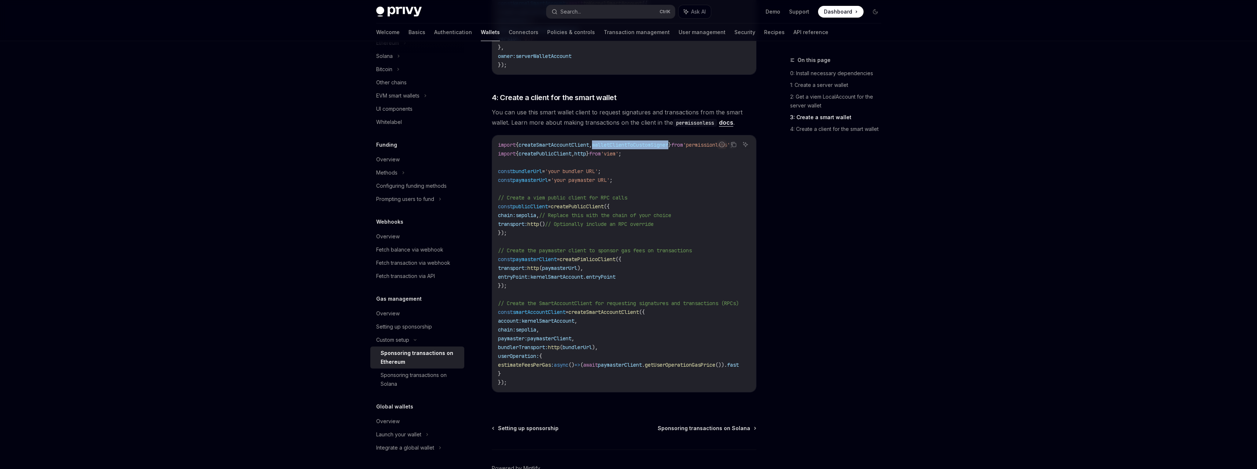
click at [624, 142] on span "walletClientToCustomSigner" at bounding box center [630, 145] width 76 height 7
click at [630, 165] on code "import { createSmartAccountClient , walletClientToCustomSigner } from 'permissi…" at bounding box center [627, 264] width 258 height 247
drag, startPoint x: 659, startPoint y: 132, endPoint x: 481, endPoint y: 136, distance: 178.8
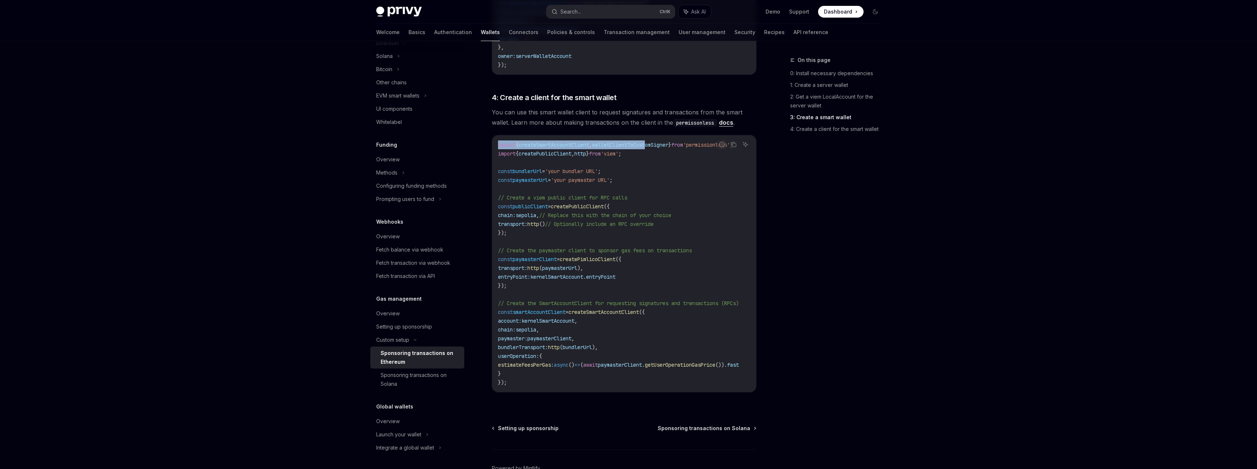
click at [608, 217] on code "import { createSmartAccountClient , walletClientToCustomSigner } from 'permissi…" at bounding box center [627, 264] width 258 height 247
click at [615, 256] on span "createPimlicoClient" at bounding box center [588, 259] width 56 height 7
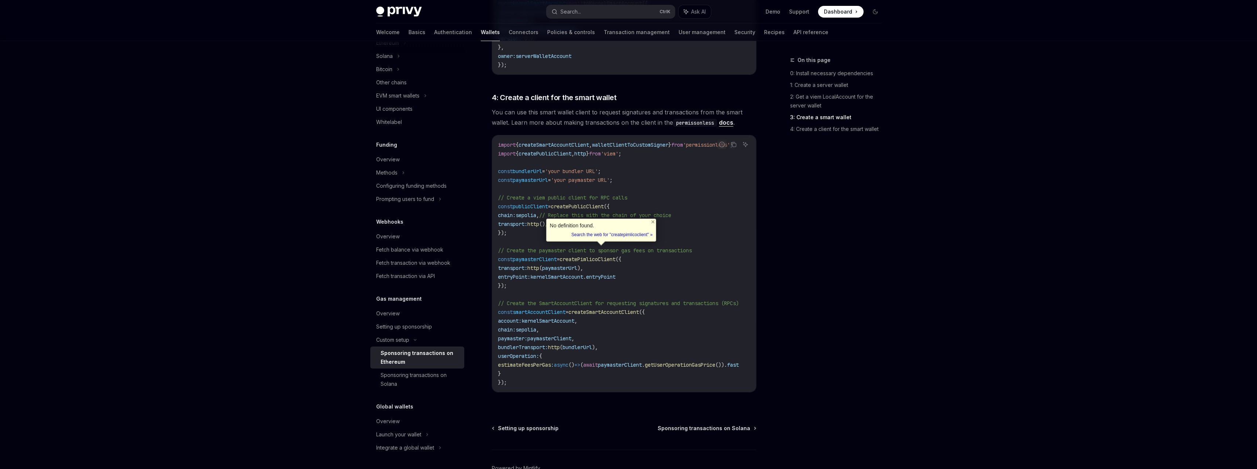
copy span "createPimlicoClient"
click at [655, 263] on code "import { createSmartAccountClient , walletClientToCustomSigner } from 'permissi…" at bounding box center [627, 264] width 258 height 247
click at [615, 256] on span "createPimlicoClient" at bounding box center [588, 259] width 56 height 7
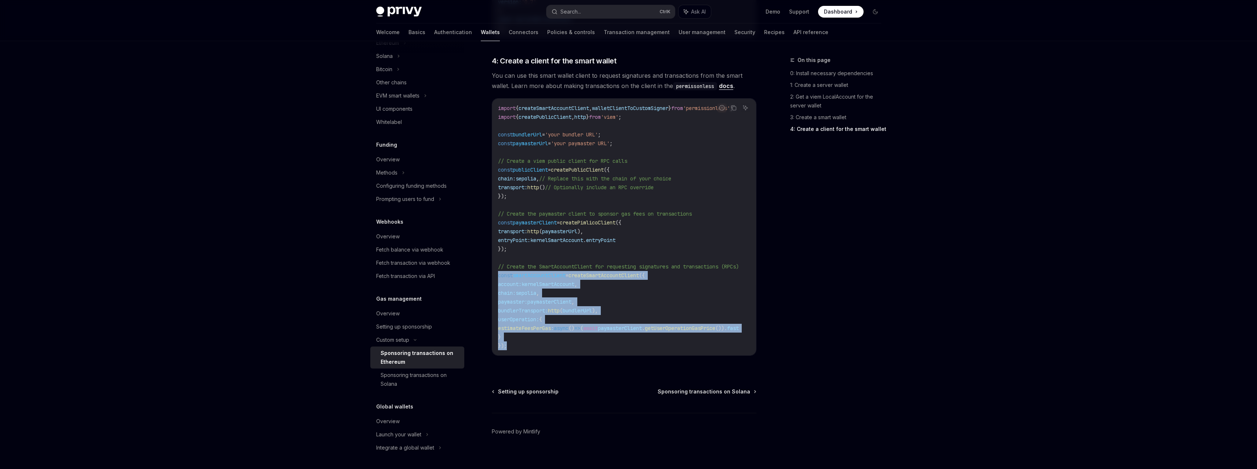
drag, startPoint x: 496, startPoint y: 268, endPoint x: 571, endPoint y: 332, distance: 98.1
click at [571, 332] on div "import { createSmartAccountClient , walletClientToCustomSigner } from 'permissi…" at bounding box center [624, 227] width 264 height 257
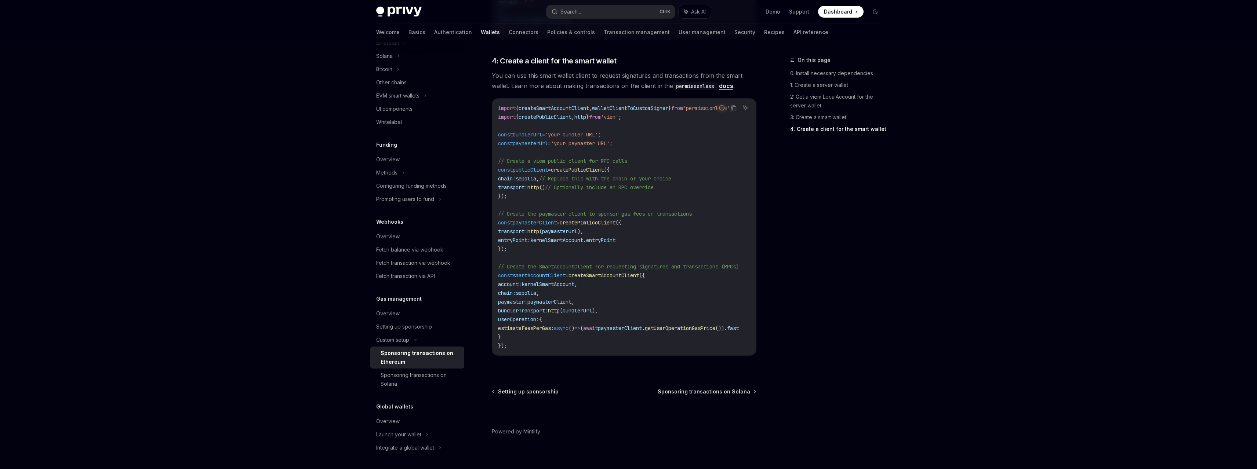
click at [642, 104] on code "import { createSmartAccountClient , walletClientToCustomSigner } from 'permissi…" at bounding box center [627, 227] width 258 height 247
drag, startPoint x: 648, startPoint y: 97, endPoint x: 754, endPoint y: 101, distance: 106.5
click at [754, 104] on code "import { createSmartAccountClient , walletClientToCustomSigner } from 'permissi…" at bounding box center [627, 227] width 258 height 247
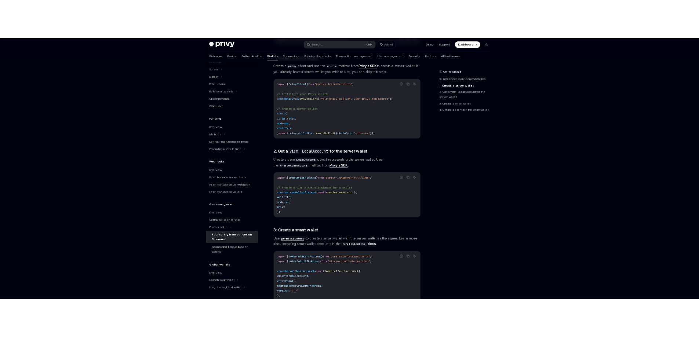
scroll to position [374, 0]
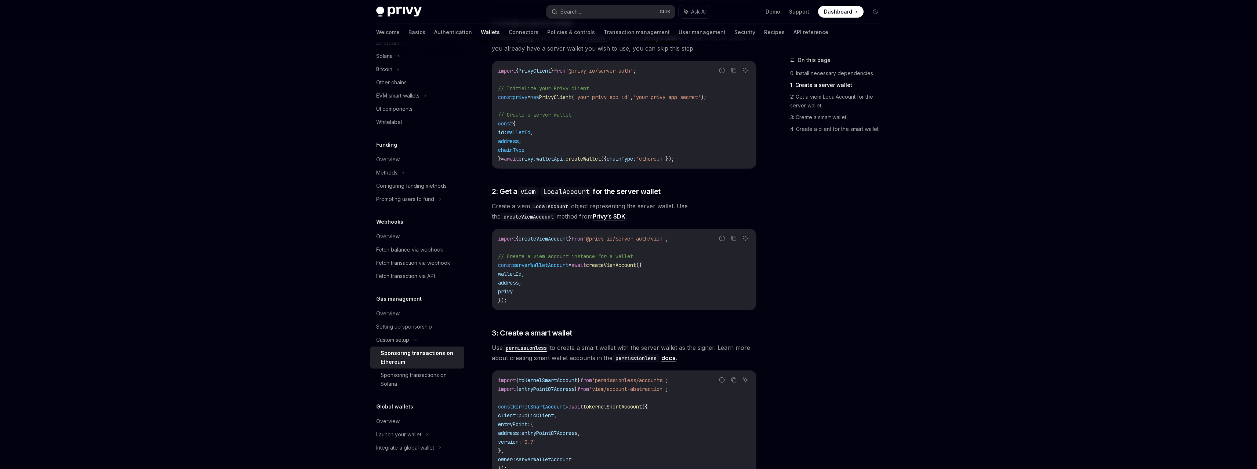
click at [665, 236] on span "'@privy-io/server-auth/viem'" at bounding box center [624, 239] width 82 height 7
click at [674, 251] on code "import { createViemAccount } from '@privy-io/server-auth/viem' ; // Create a vi…" at bounding box center [624, 269] width 252 height 70
click at [599, 236] on span "'@privy-io/server-auth/viem'" at bounding box center [624, 239] width 82 height 7
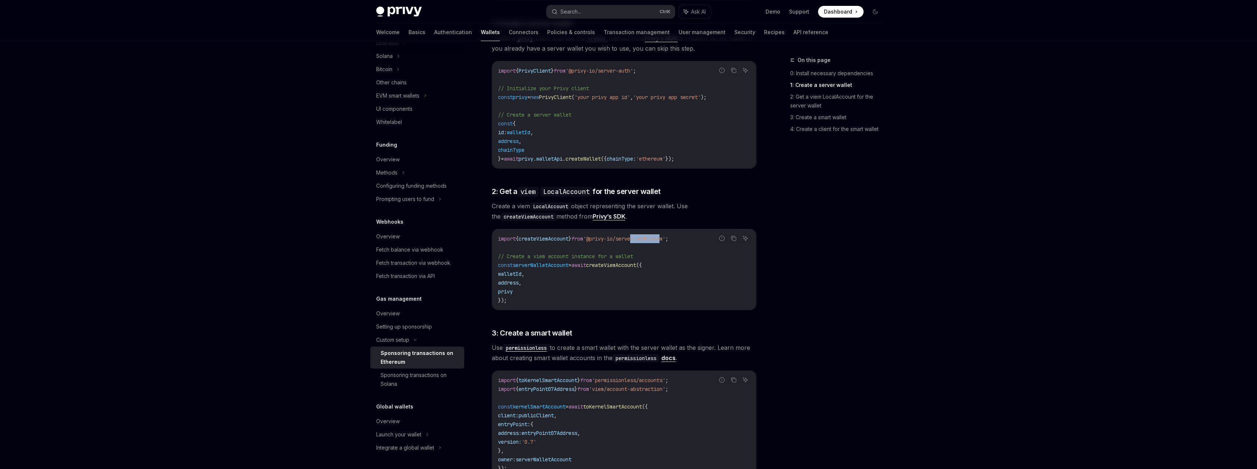
drag, startPoint x: 648, startPoint y: 230, endPoint x: 676, endPoint y: 232, distance: 28.3
click at [665, 236] on span "'@privy-io/server-auth/viem'" at bounding box center [624, 239] width 82 height 7
click at [668, 245] on code "import { createViemAccount } from '@privy-io/server-auth/viem' ; // Create a vi…" at bounding box center [624, 269] width 252 height 70
type textarea "*"
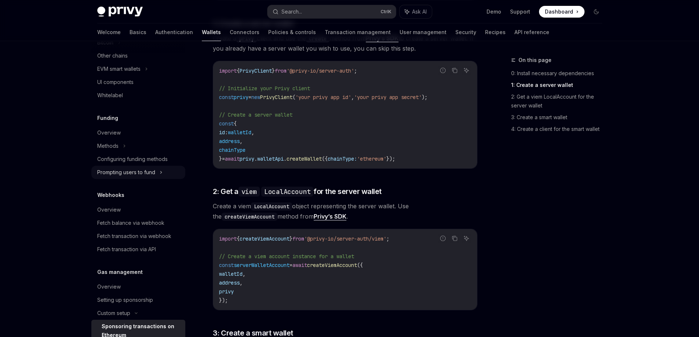
scroll to position [190, 0]
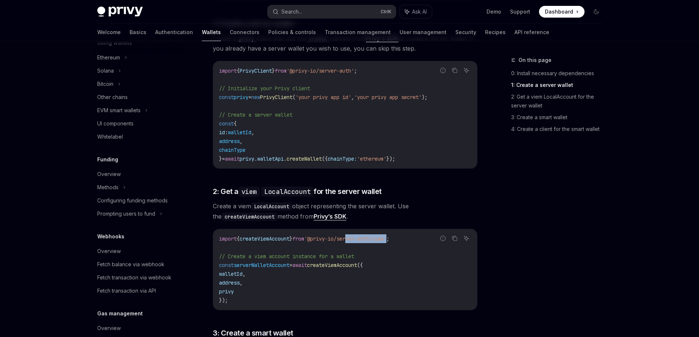
drag, startPoint x: 357, startPoint y: 230, endPoint x: 401, endPoint y: 229, distance: 43.3
click at [386, 236] on span "'@privy-io/server-auth/viem'" at bounding box center [345, 239] width 82 height 7
click at [311, 16] on button "Search... Ctrl K" at bounding box center [332, 11] width 128 height 13
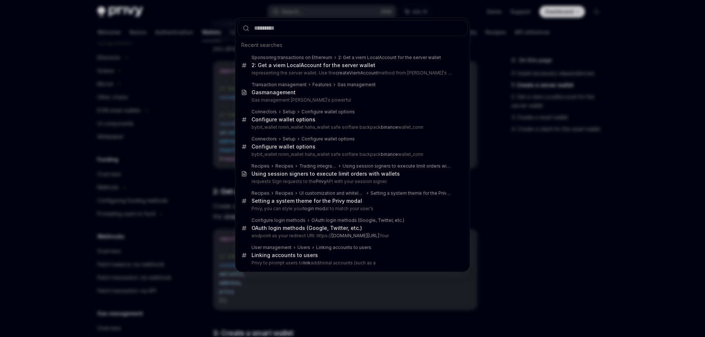
type input "**********"
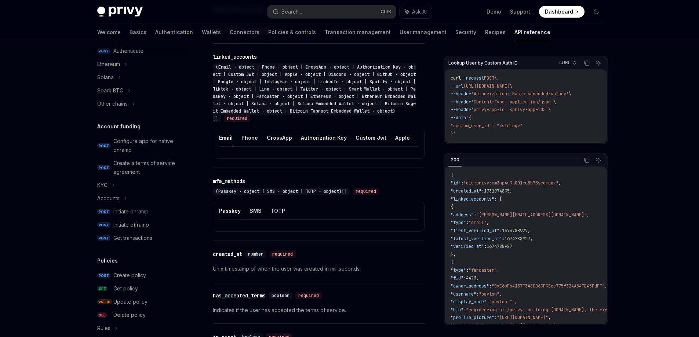
type textarea "*"
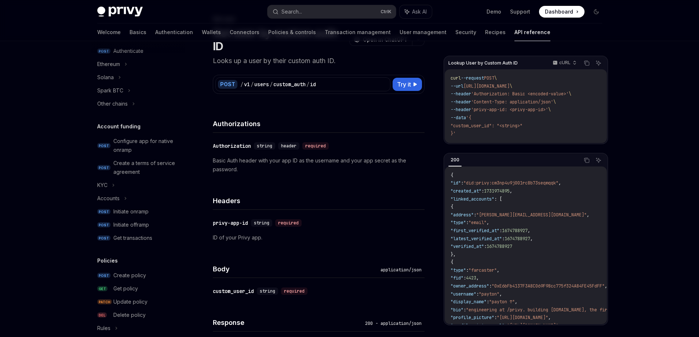
scroll to position [570, 0]
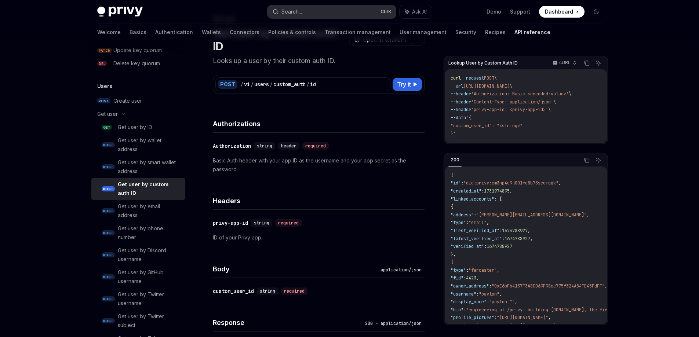
click at [330, 11] on button "Search... Ctrl K" at bounding box center [332, 11] width 128 height 13
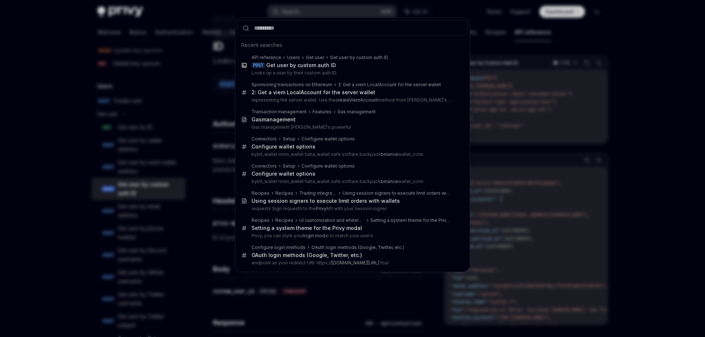
type input "**********"
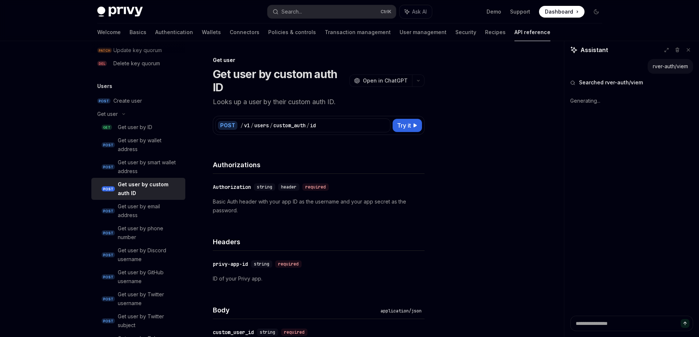
scroll to position [533, 0]
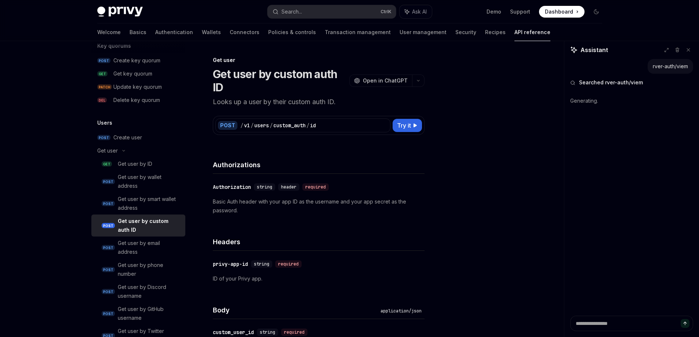
click at [102, 14] on img at bounding box center [120, 12] width 46 height 10
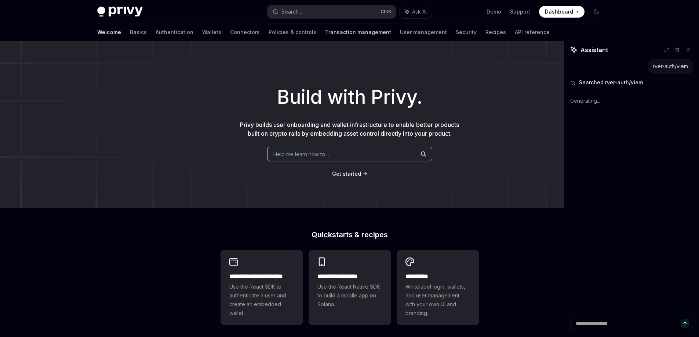
type textarea "*"
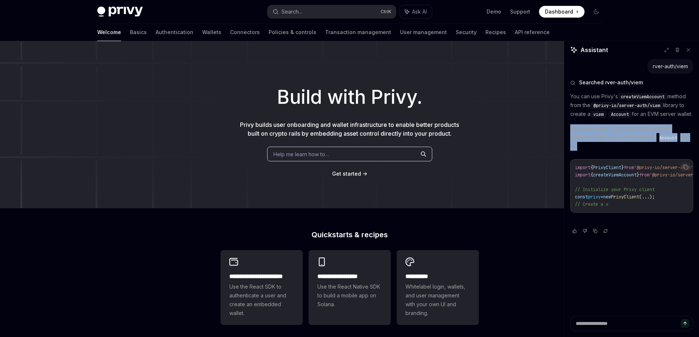
click at [638, 221] on div "You can use Privy's createViemAccount method from the @privy-io/server-auth/vie…" at bounding box center [631, 157] width 123 height 130
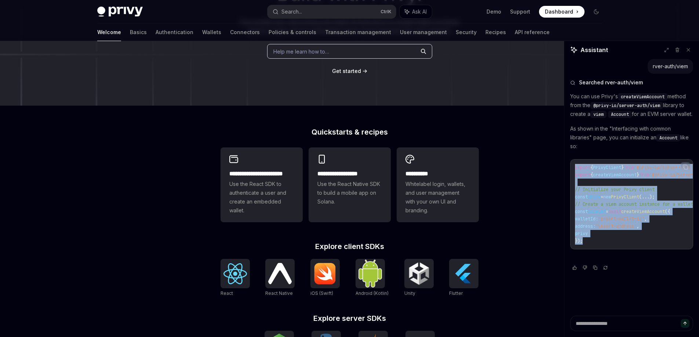
scroll to position [110, 0]
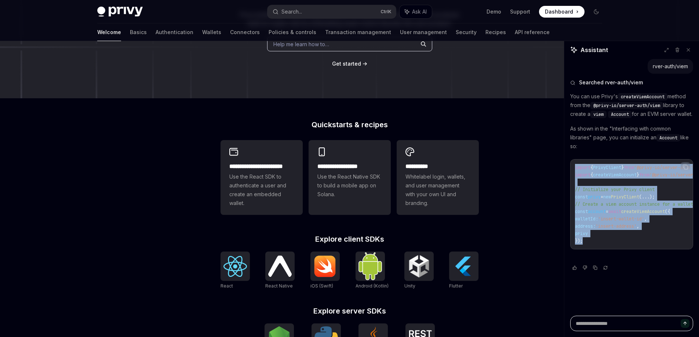
click at [637, 323] on textarea at bounding box center [631, 323] width 123 height 15
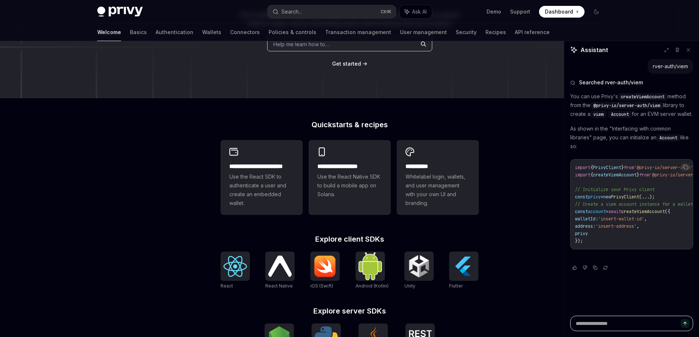
type textarea "*"
type textarea "***"
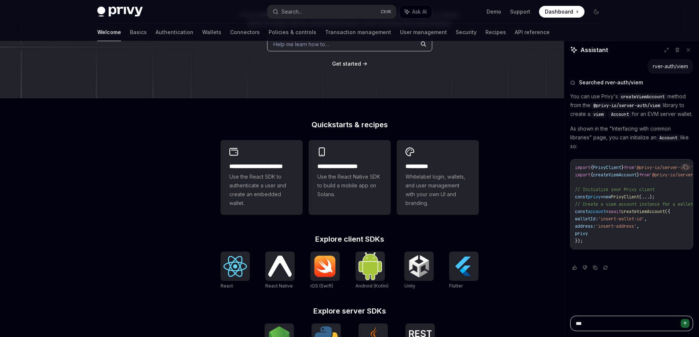
type textarea "*"
type textarea "****"
type textarea "*"
type textarea "*****"
type textarea "*"
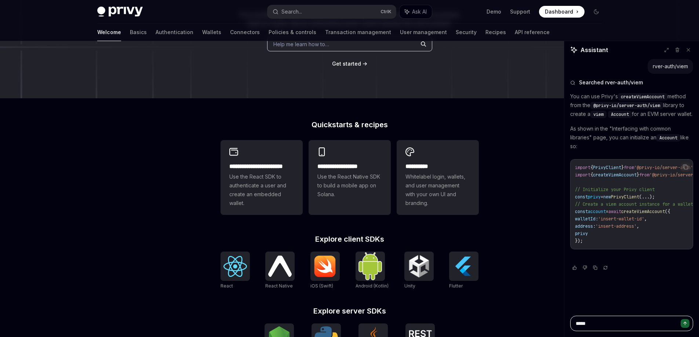
type textarea "******"
type textarea "*"
type textarea "******"
type textarea "*"
type textarea "********"
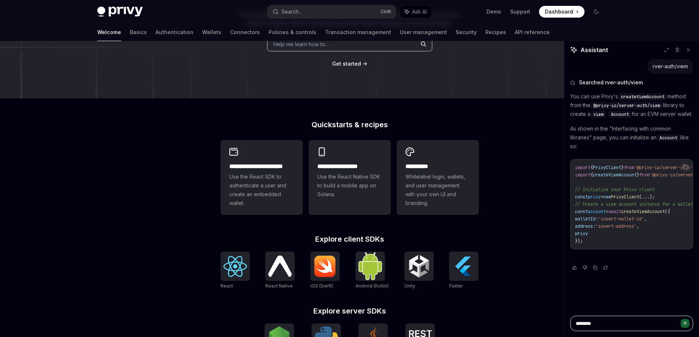
type textarea "*"
type textarea "******"
type textarea "*"
type textarea "********"
type textarea "*"
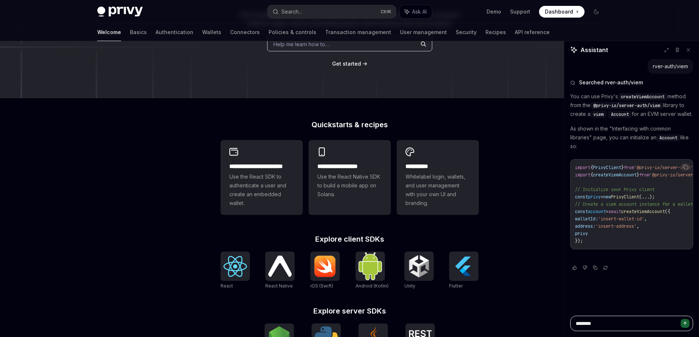
type textarea "*********"
type textarea "*"
type textarea "**********"
type textarea "*"
type textarea "**********"
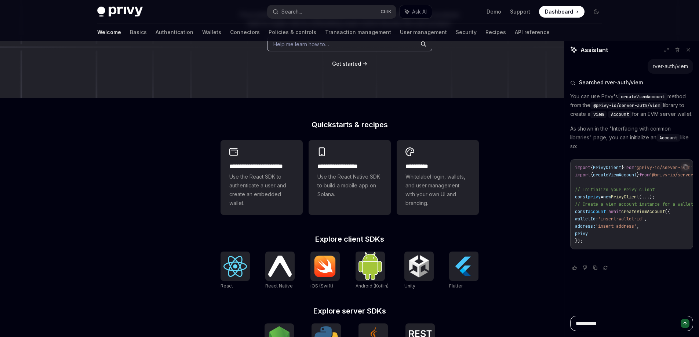
type textarea "*"
type textarea "**********"
type textarea "*"
type textarea "**********"
type textarea "*"
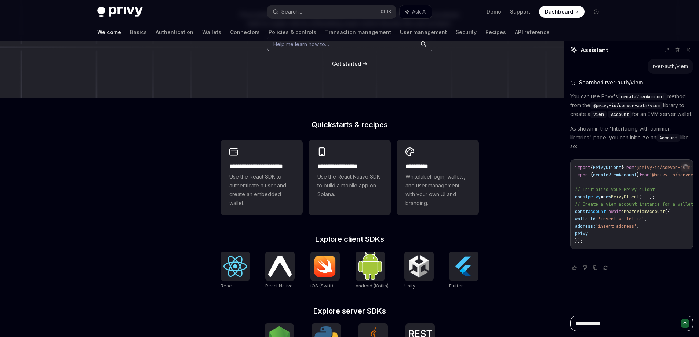
type textarea "**********"
type textarea "*"
type textarea "**********"
type textarea "*"
type textarea "**********"
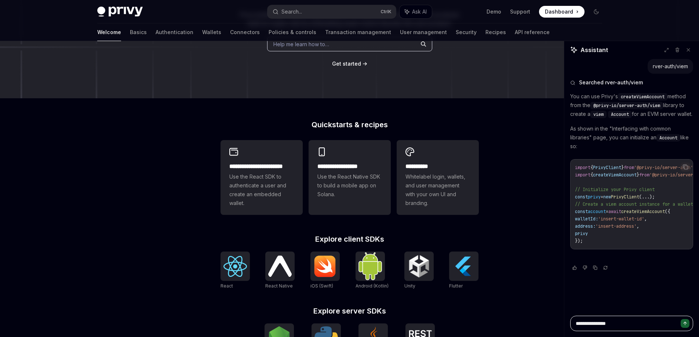
type textarea "*"
type textarea "**********"
type textarea "*"
type textarea "**********"
type textarea "*"
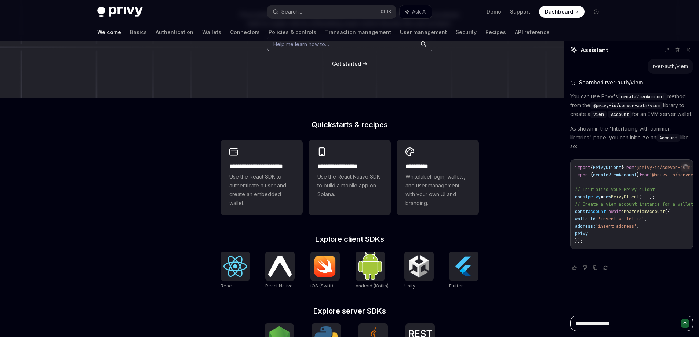
type textarea "**********"
type textarea "*"
type textarea "**********"
type textarea "*"
type textarea "**********"
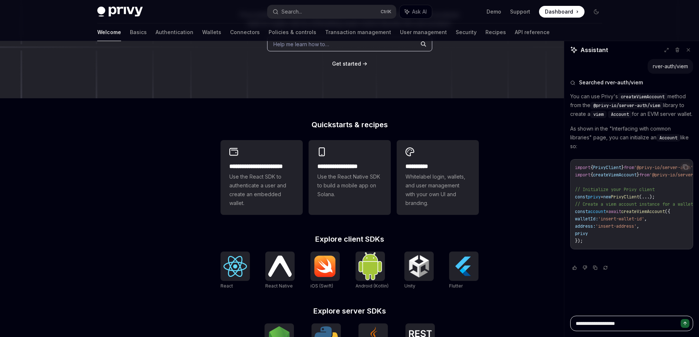
type textarea "*"
type textarea "**********"
type textarea "*"
type textarea "**********"
type textarea "*"
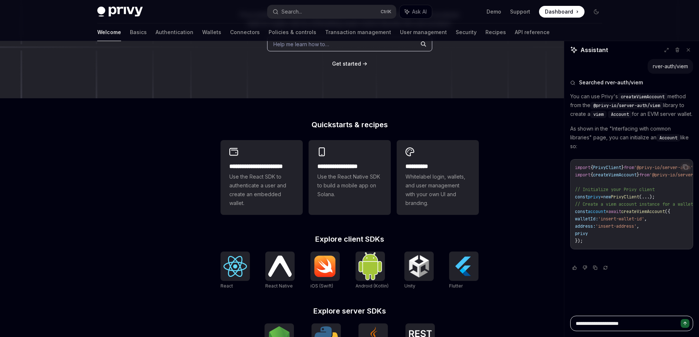
type textarea "**********"
type textarea "*"
type textarea "**********"
type textarea "*"
type textarea "**********"
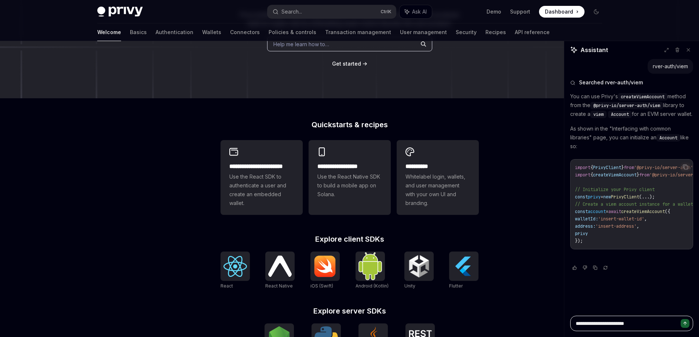
type textarea "*"
type textarea "**********"
type textarea "*"
type textarea "**********"
type textarea "*"
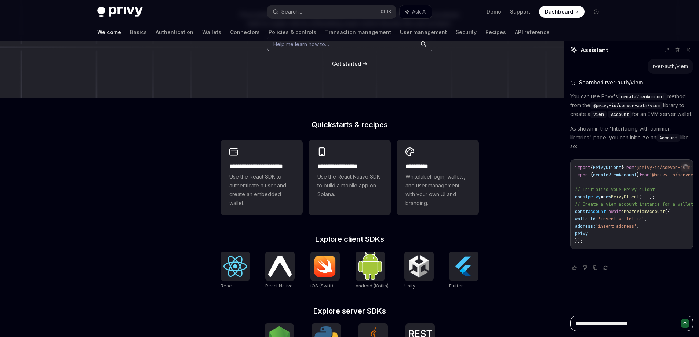
type textarea "**********"
type textarea "*"
type textarea "**********"
type textarea "*"
type textarea "**********"
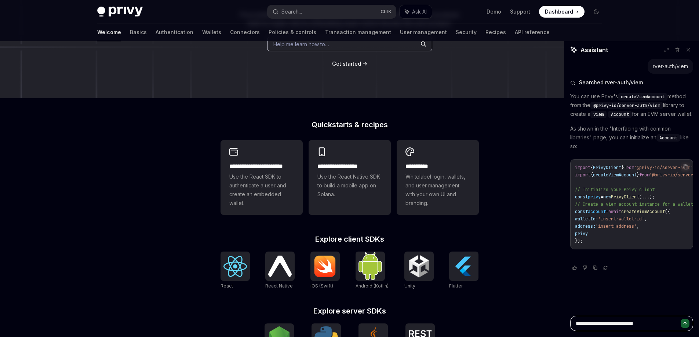
type textarea "*"
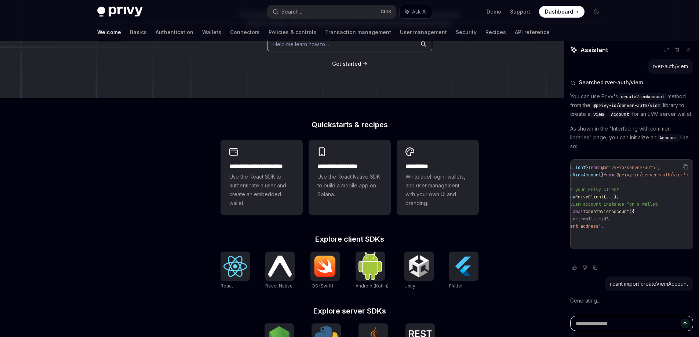
scroll to position [0, 53]
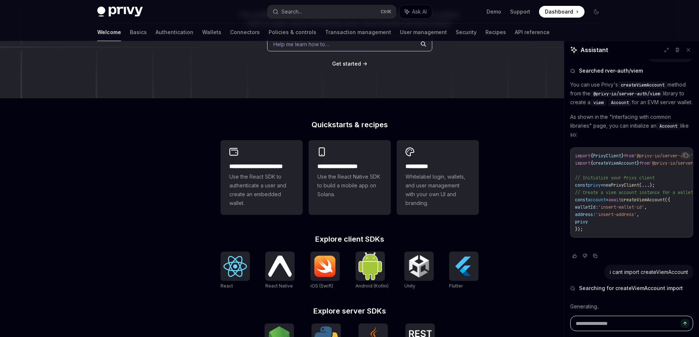
drag, startPoint x: 642, startPoint y: 249, endPoint x: 682, endPoint y: 254, distance: 40.0
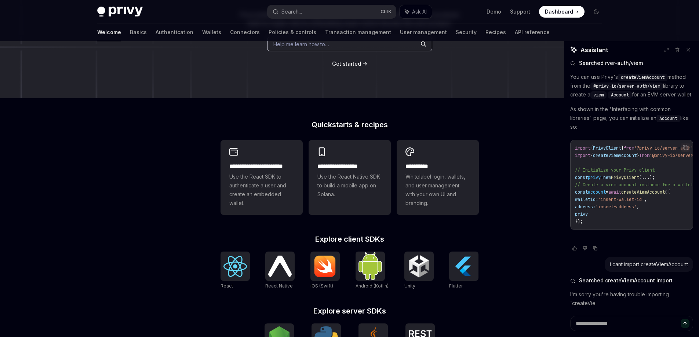
click at [664, 235] on div "You can use Privy's createViemAccount method from the @privy-io/server-auth/vie…" at bounding box center [631, 156] width 123 height 166
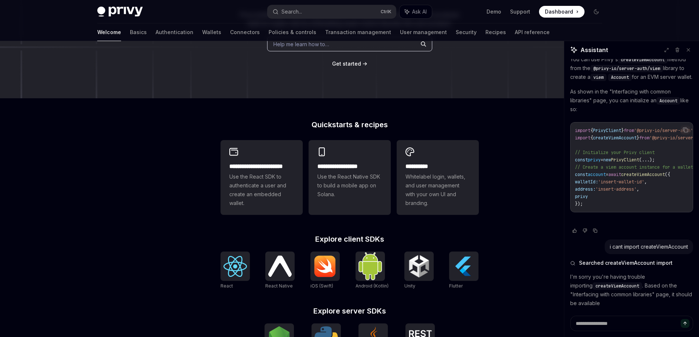
type textarea "*"
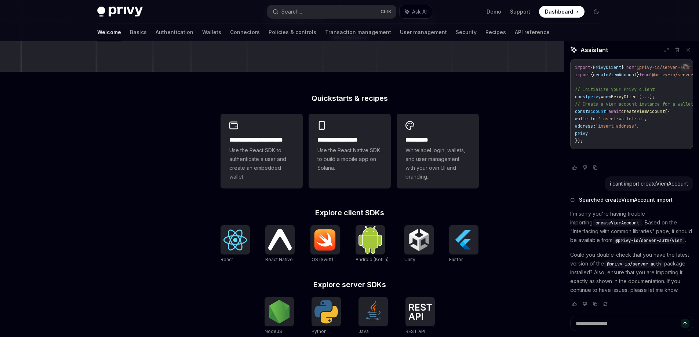
scroll to position [147, 0]
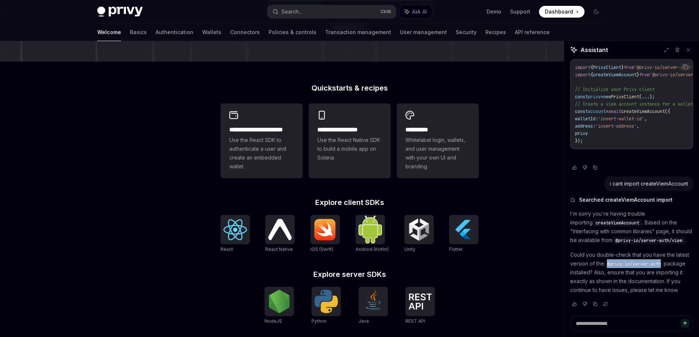
drag, startPoint x: 622, startPoint y: 257, endPoint x: 678, endPoint y: 258, distance: 55.4
click at [661, 261] on span "@privy-io/server-auth" at bounding box center [634, 264] width 54 height 6
click at [618, 330] on textarea at bounding box center [631, 323] width 123 height 15
paste textarea "**********"
type textarea "**********"
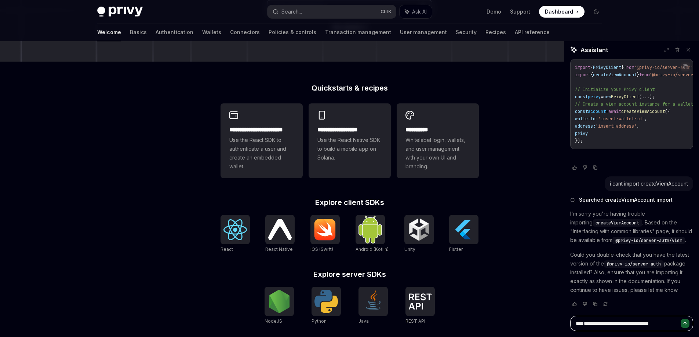
type textarea "*"
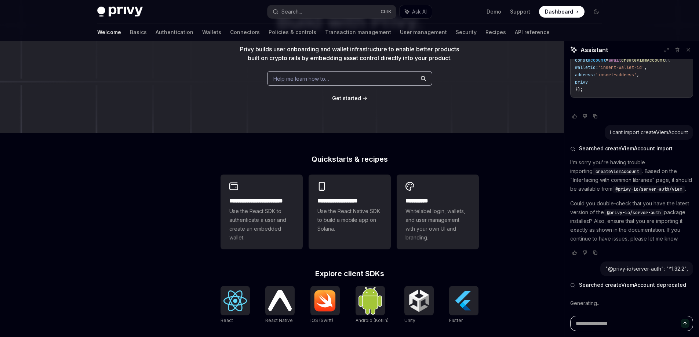
scroll to position [0, 0]
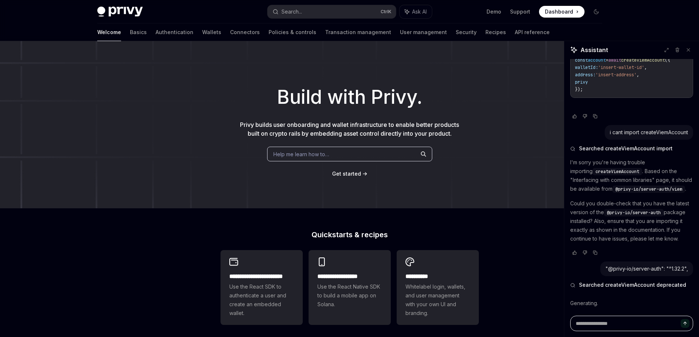
type textarea "*"
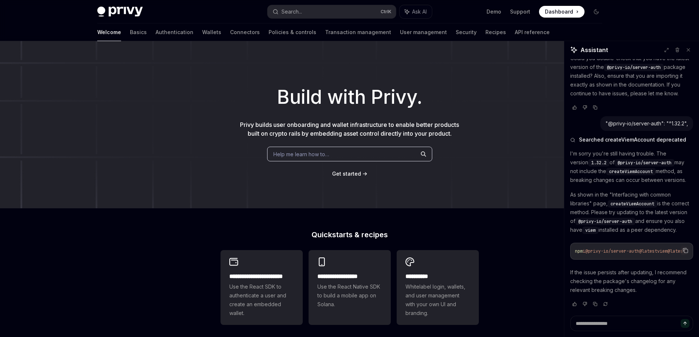
click at [684, 250] on icon "Copy the contents from the code block" at bounding box center [686, 252] width 4 height 4
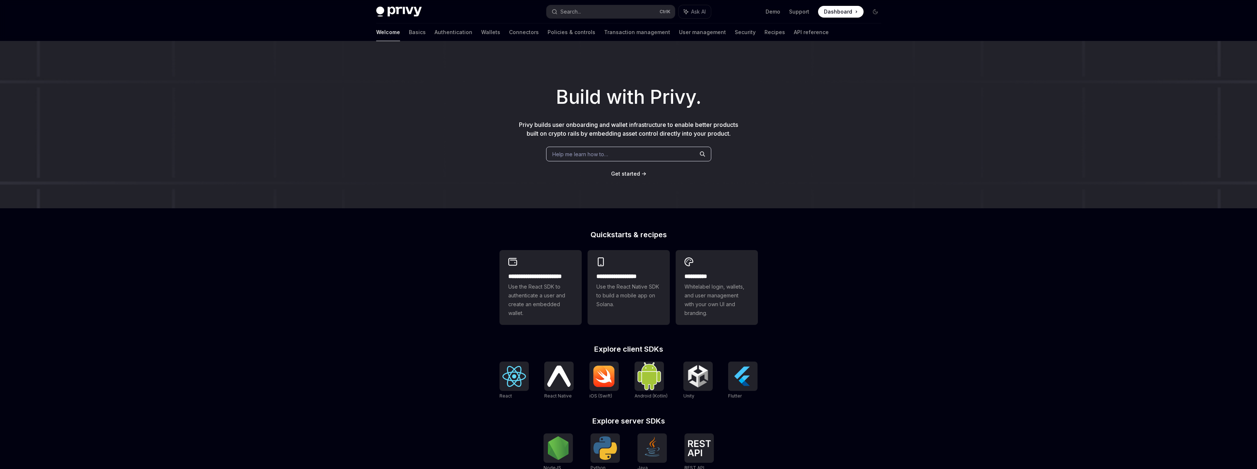
scroll to position [37, 0]
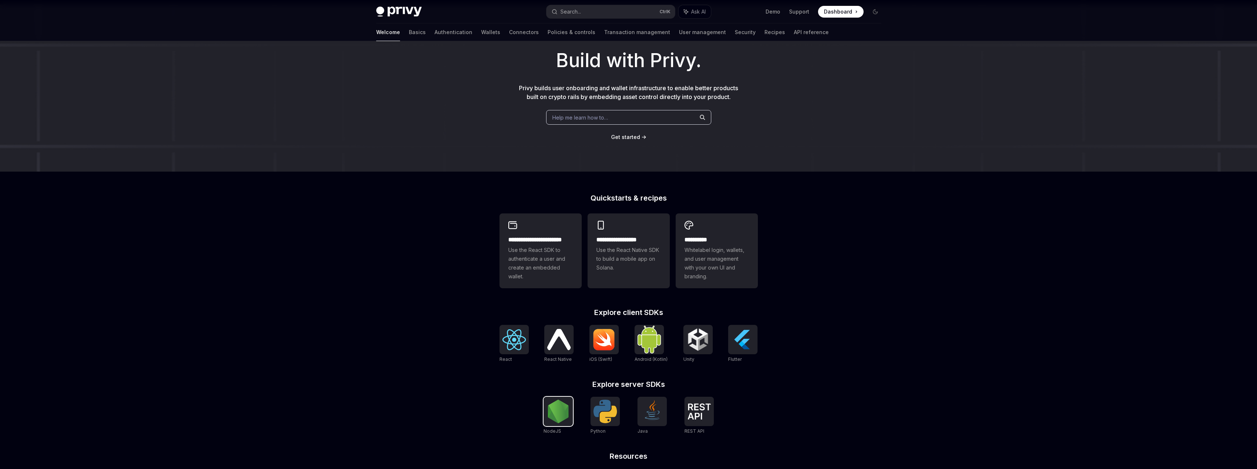
click at [566, 416] on img at bounding box center [557, 411] width 23 height 23
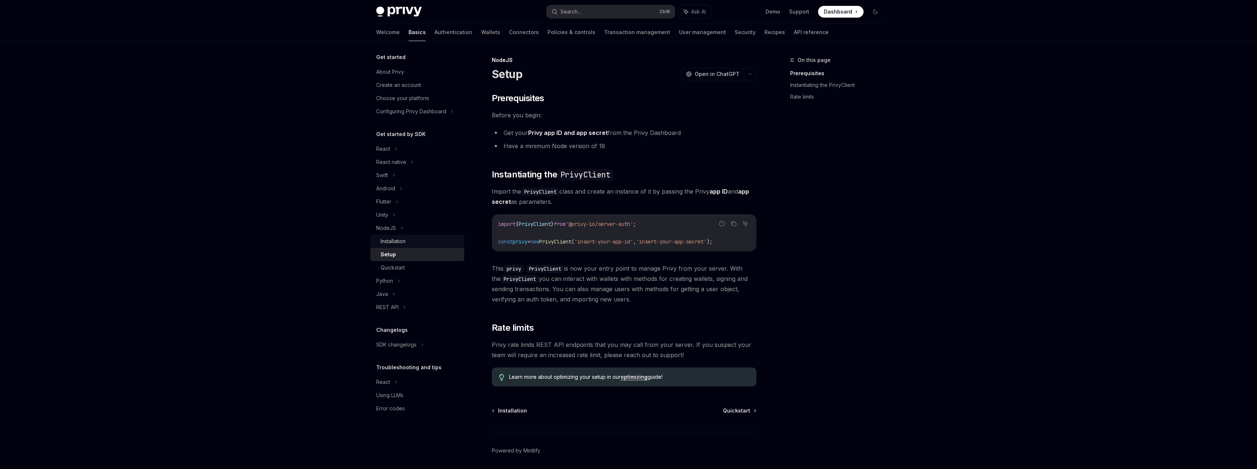
click at [420, 241] on div "Installation" at bounding box center [420, 241] width 79 height 9
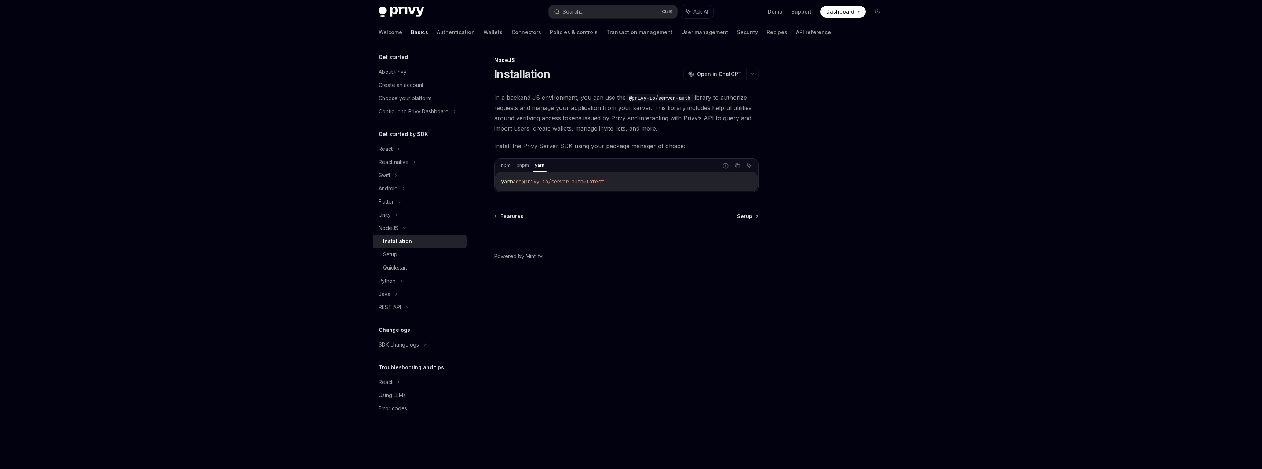
click at [538, 168] on div "yarn" at bounding box center [540, 165] width 14 height 9
click at [735, 167] on icon "Copy the contents from the code block" at bounding box center [738, 166] width 6 height 6
click at [738, 167] on icon "Copy the contents from the code block" at bounding box center [738, 166] width 6 height 6
click at [491, 167] on div "NodeJS Installation OpenAI Open in ChatGPT OpenAI Open in ChatGPT In a backend …" at bounding box center [557, 263] width 405 height 414
type textarea "*"
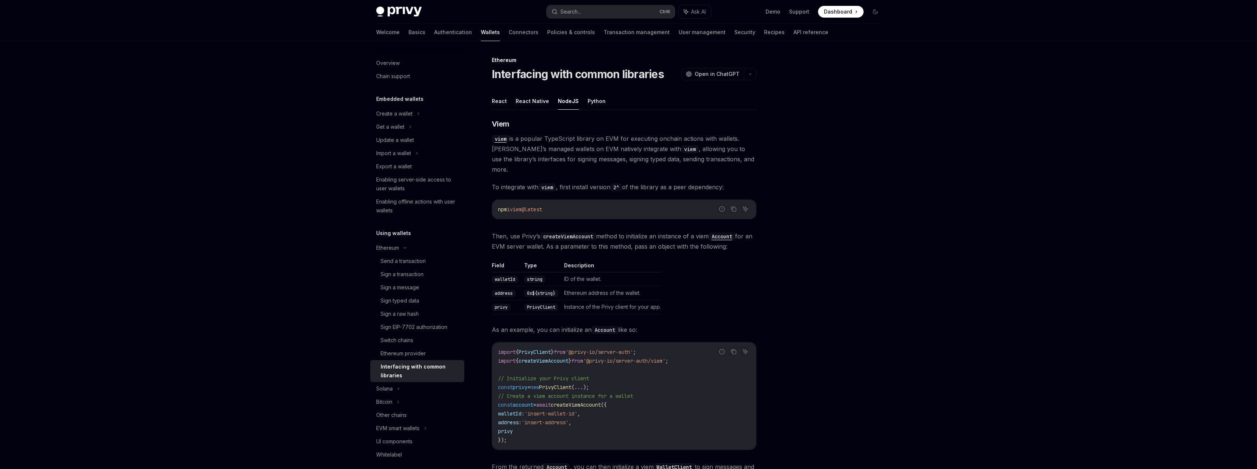
click at [775, 222] on div at bounding box center [831, 263] width 112 height 414
type textarea "*"
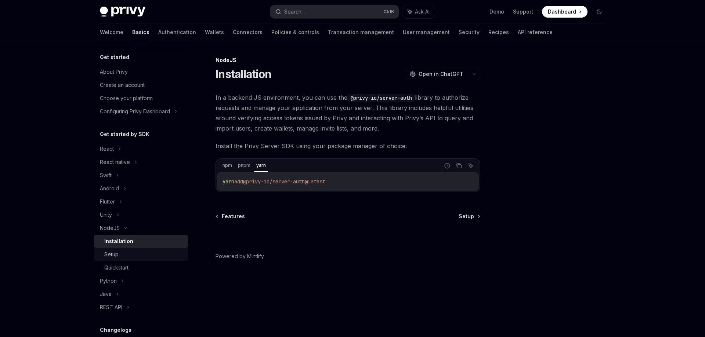
click at [117, 248] on link "Setup" at bounding box center [141, 254] width 94 height 13
type textarea "*"
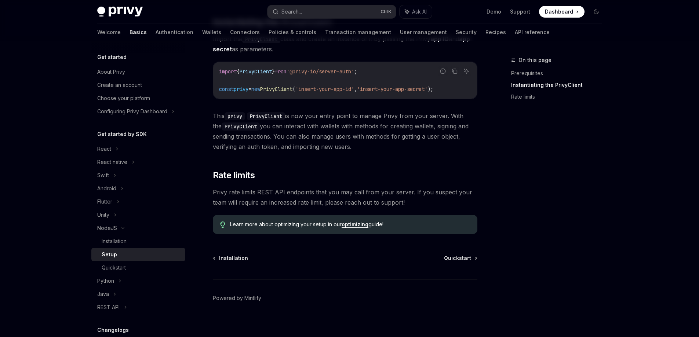
scroll to position [159, 0]
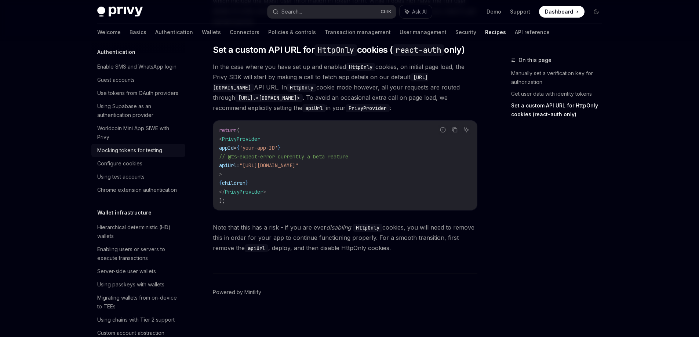
scroll to position [37, 0]
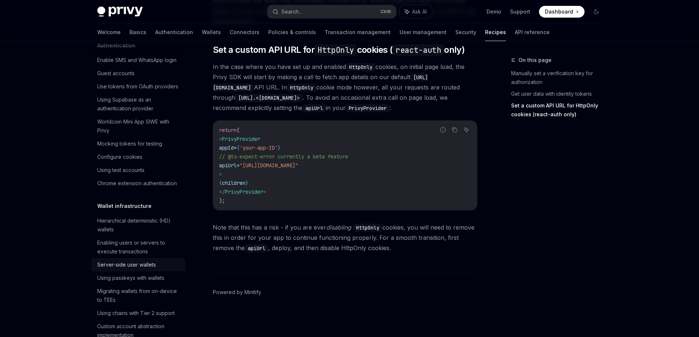
click at [146, 269] on div "Server-side user wallets" at bounding box center [126, 265] width 59 height 9
type textarea "*"
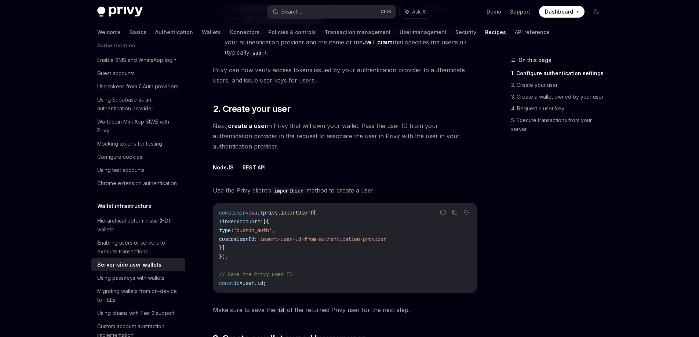
scroll to position [587, 0]
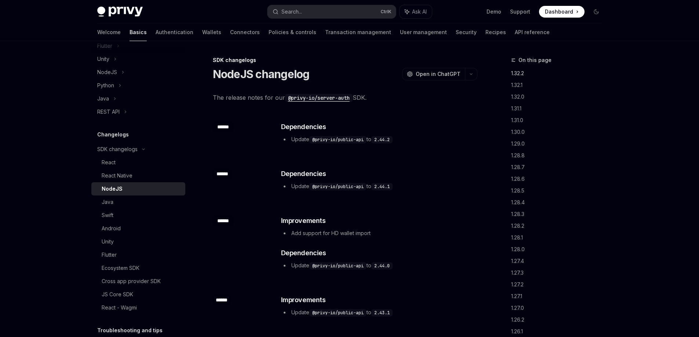
click at [521, 69] on link "1.32.2" at bounding box center [559, 74] width 97 height 12
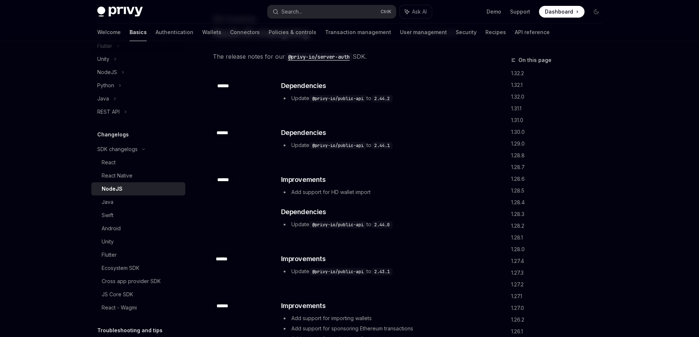
scroll to position [29, 0]
